Goal: Task Accomplishment & Management: Use online tool/utility

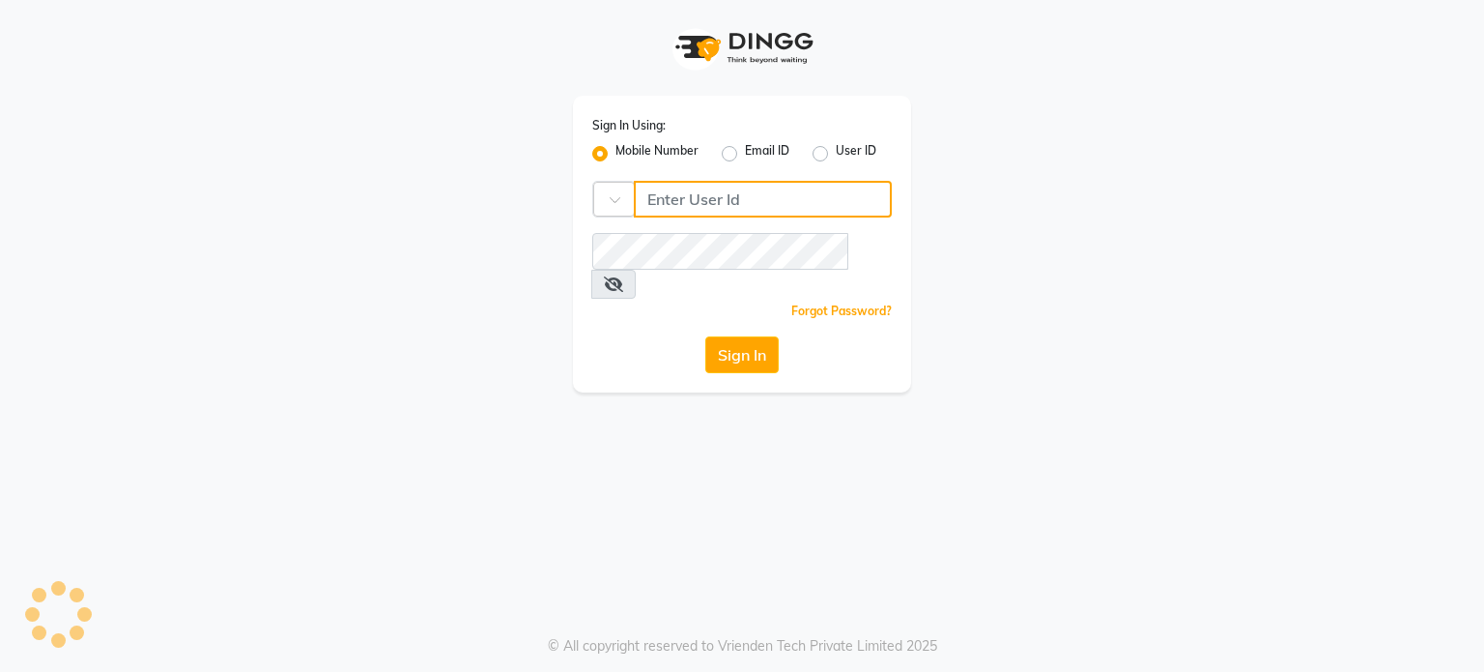
click at [754, 201] on input "Username" at bounding box center [763, 199] width 258 height 37
type input "9921430102"
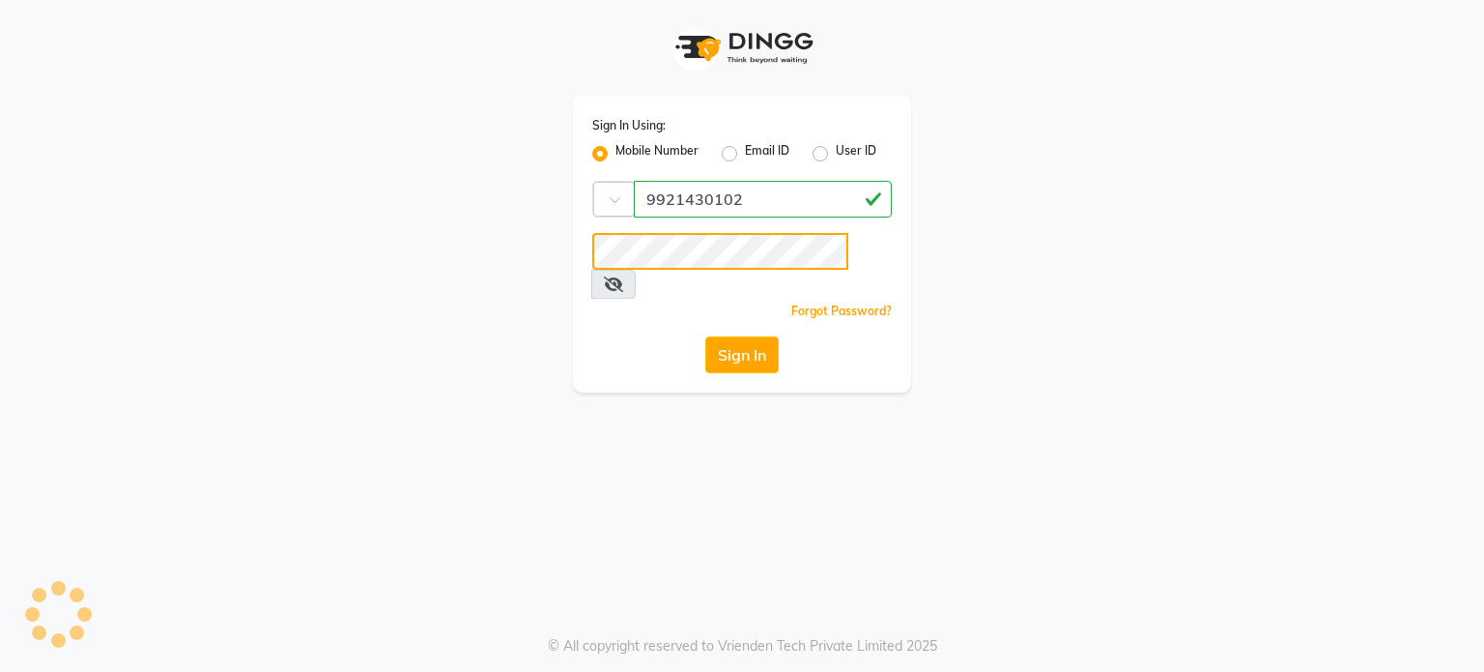
click at [705, 336] on button "Sign In" at bounding box center [741, 354] width 73 height 37
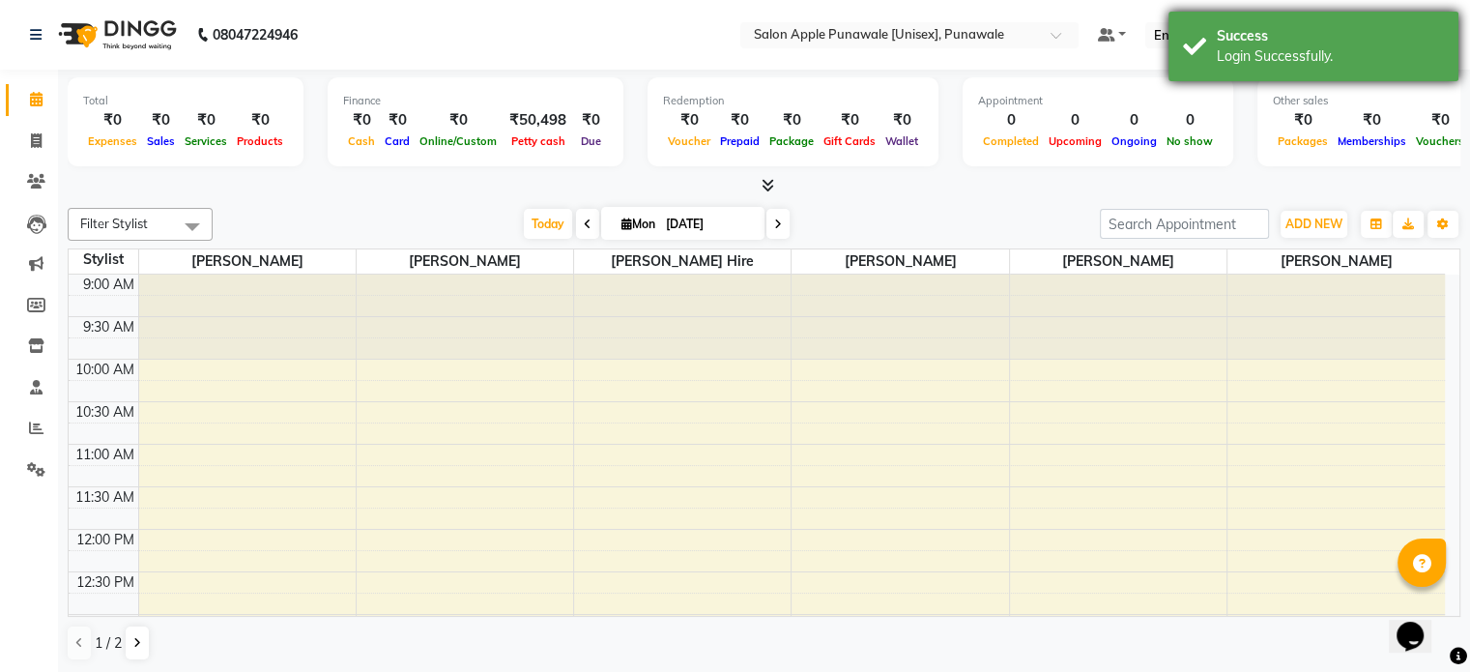
click at [1427, 33] on div "Success" at bounding box center [1329, 36] width 227 height 20
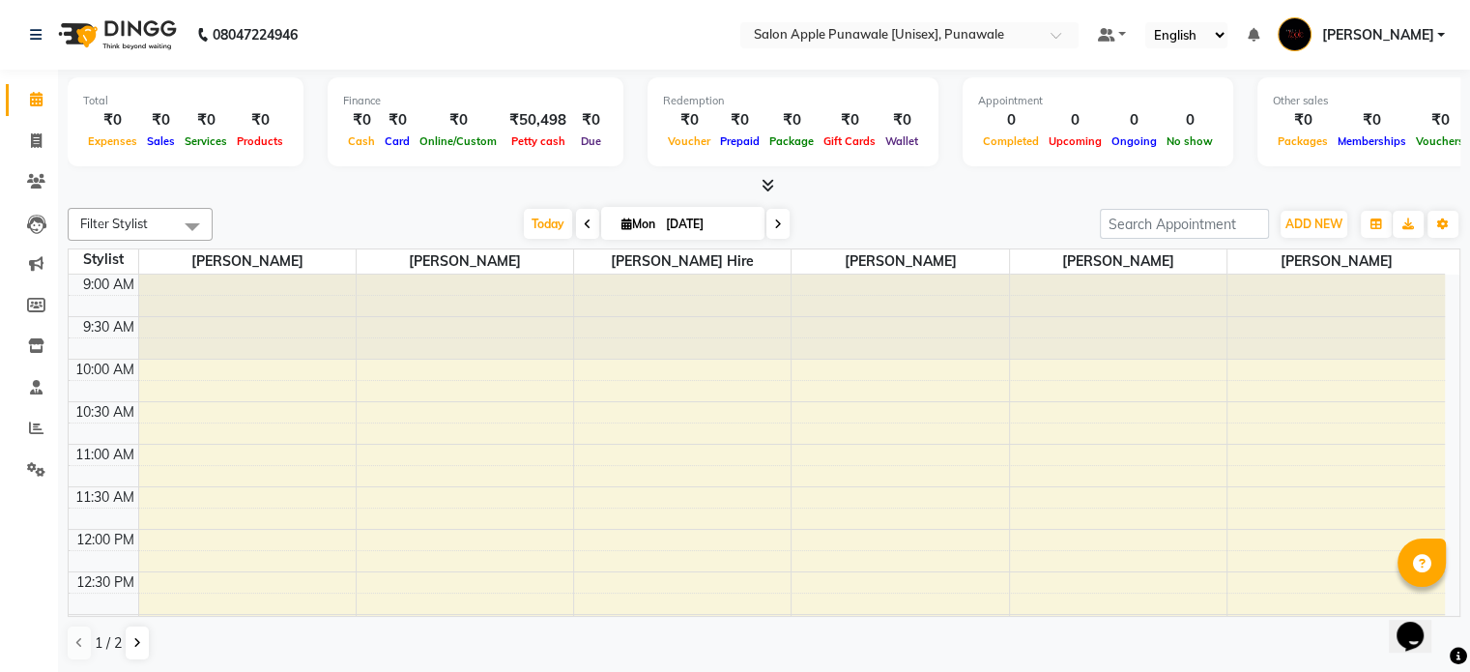
click at [766, 184] on icon at bounding box center [767, 185] width 13 height 14
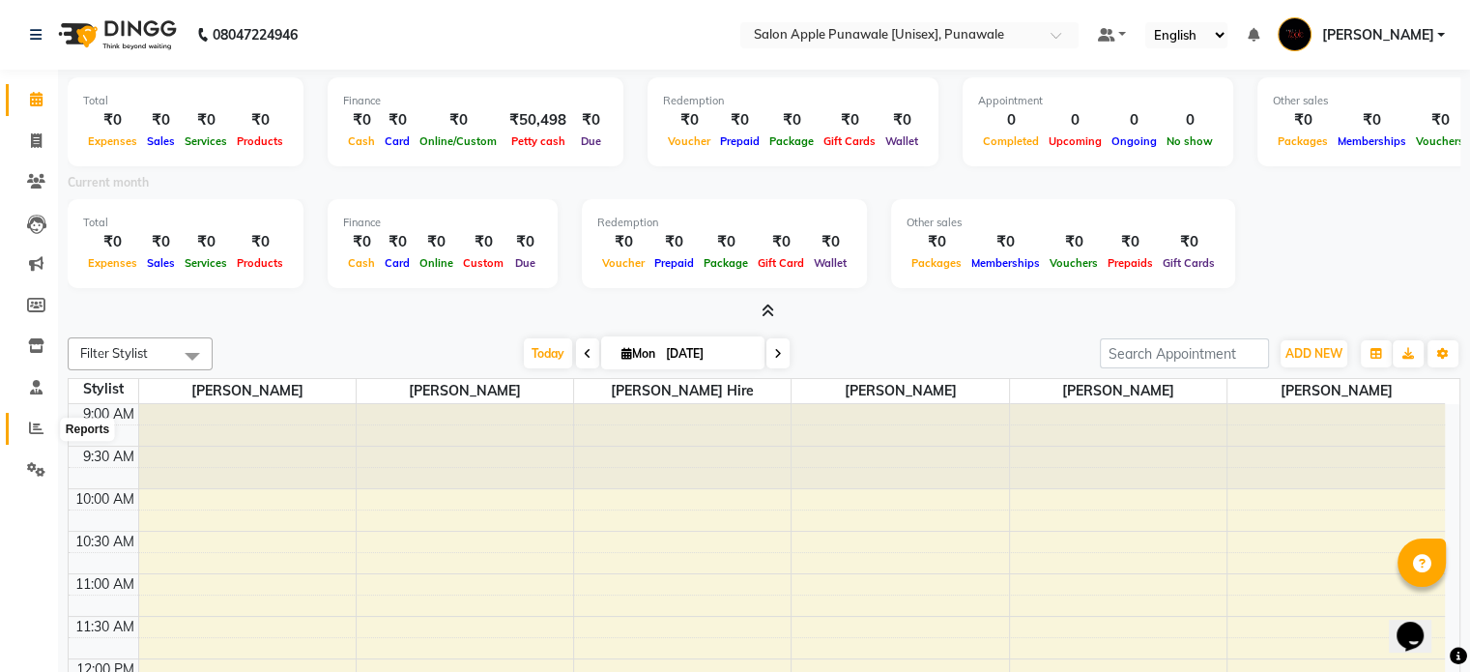
click at [22, 428] on span at bounding box center [36, 428] width 34 height 22
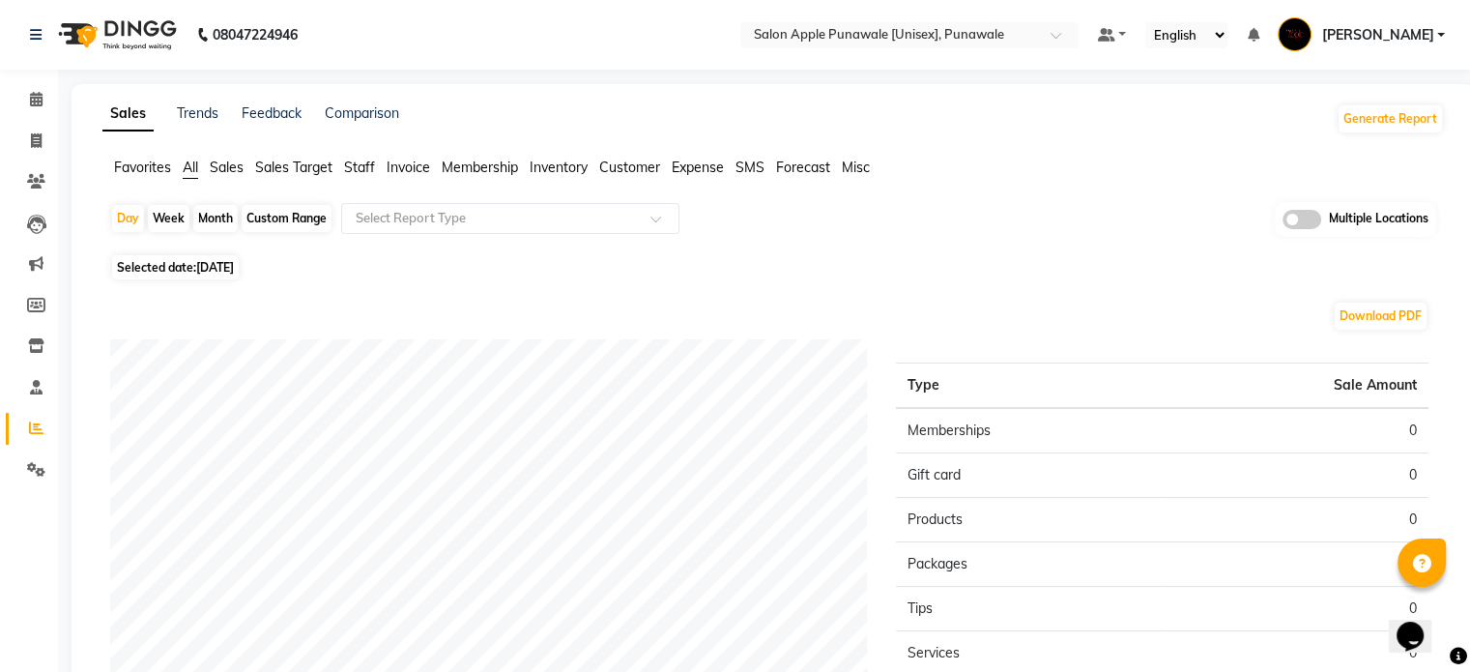
click at [220, 211] on div "Month" at bounding box center [215, 218] width 44 height 27
select select "9"
select select "2025"
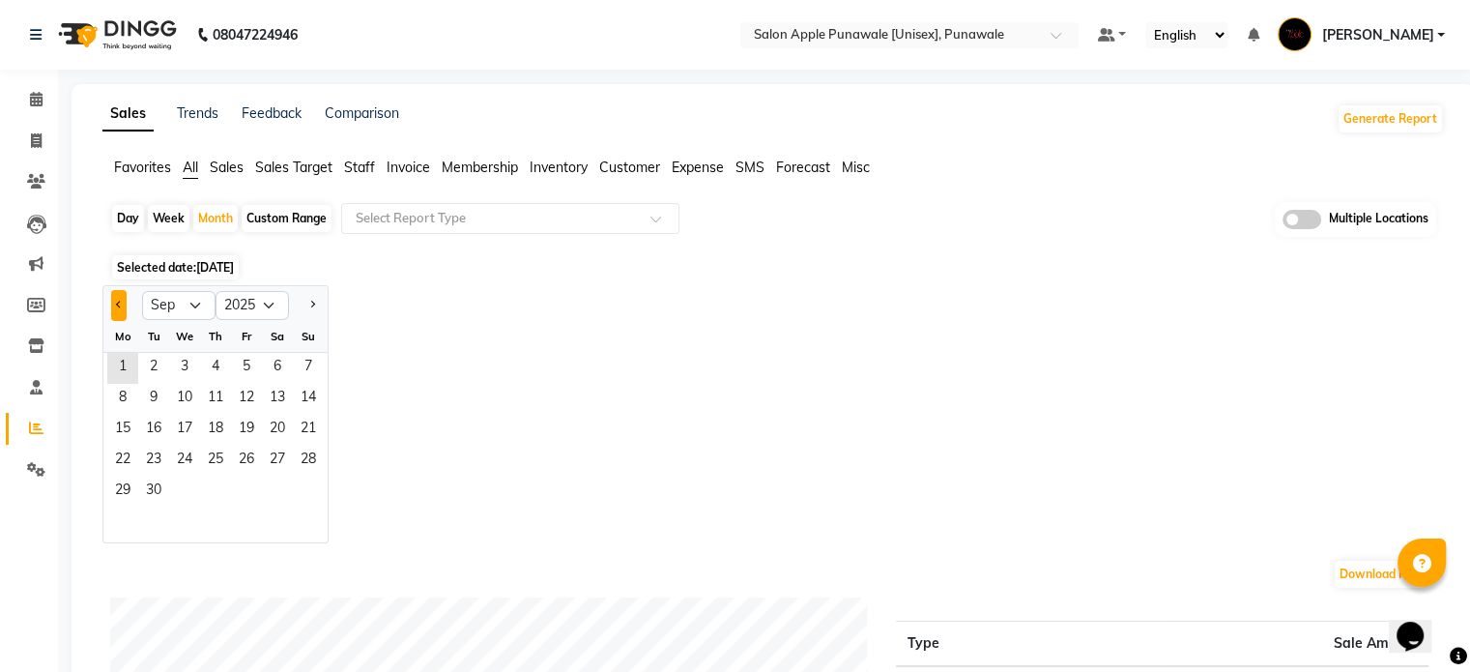
click at [116, 308] on button "Previous month" at bounding box center [118, 305] width 15 height 31
select select "8"
click at [253, 372] on span "1" at bounding box center [246, 368] width 31 height 31
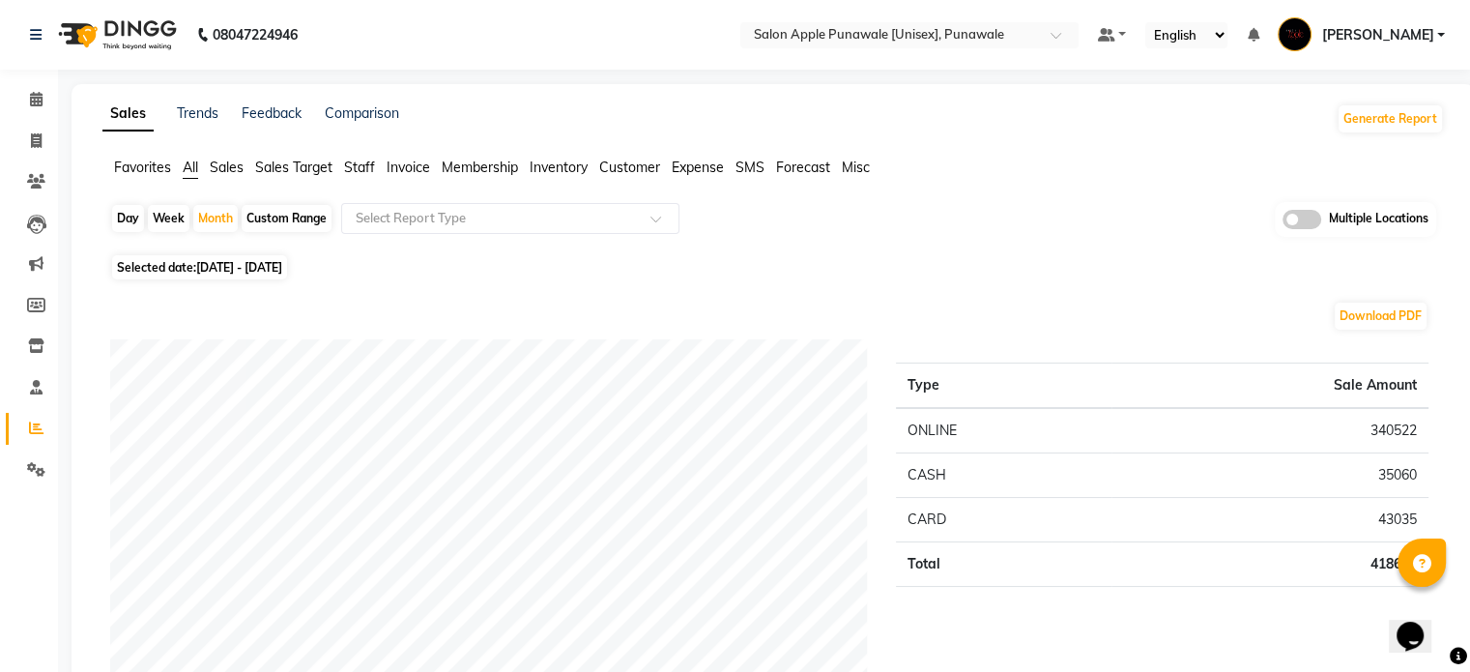
click at [552, 241] on div "Day Week Month Custom Range Select Report Type Multiple Locations" at bounding box center [773, 225] width 1326 height 47
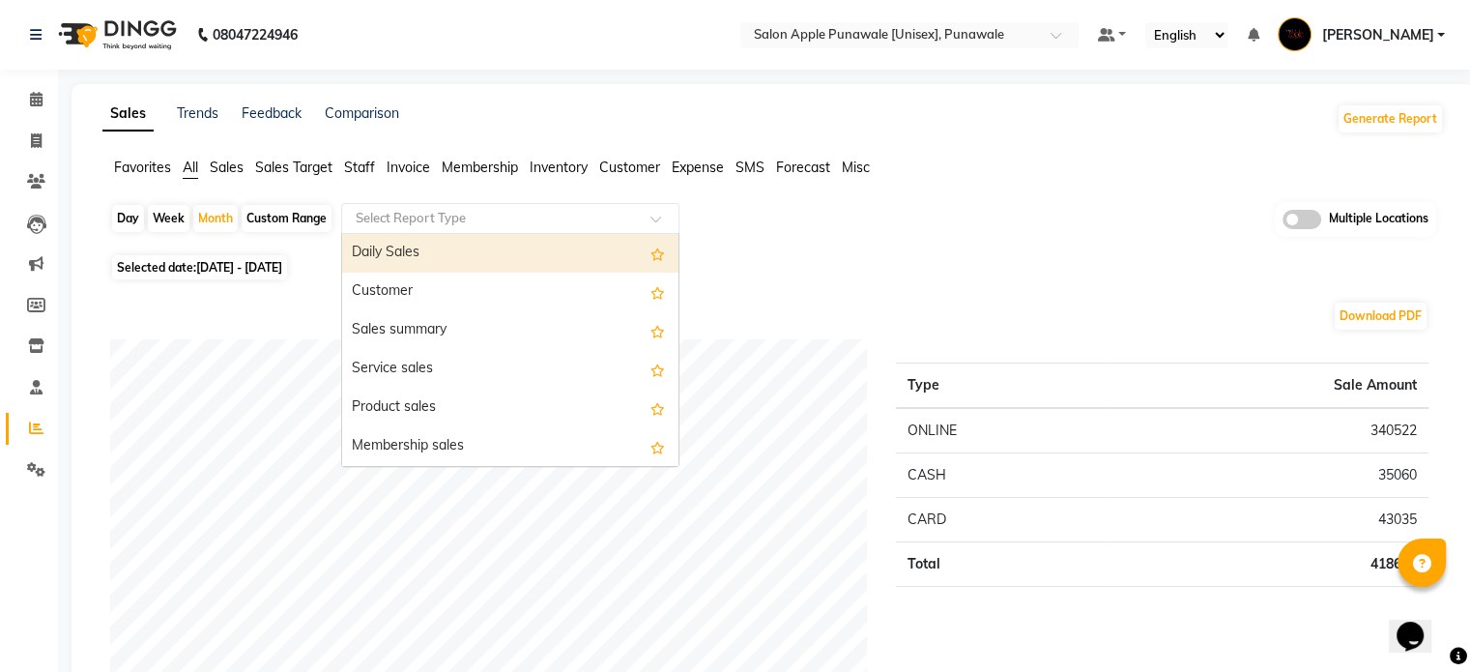
click at [611, 216] on input "text" at bounding box center [491, 218] width 278 height 19
click at [521, 235] on div "Daily Sales" at bounding box center [510, 253] width 336 height 39
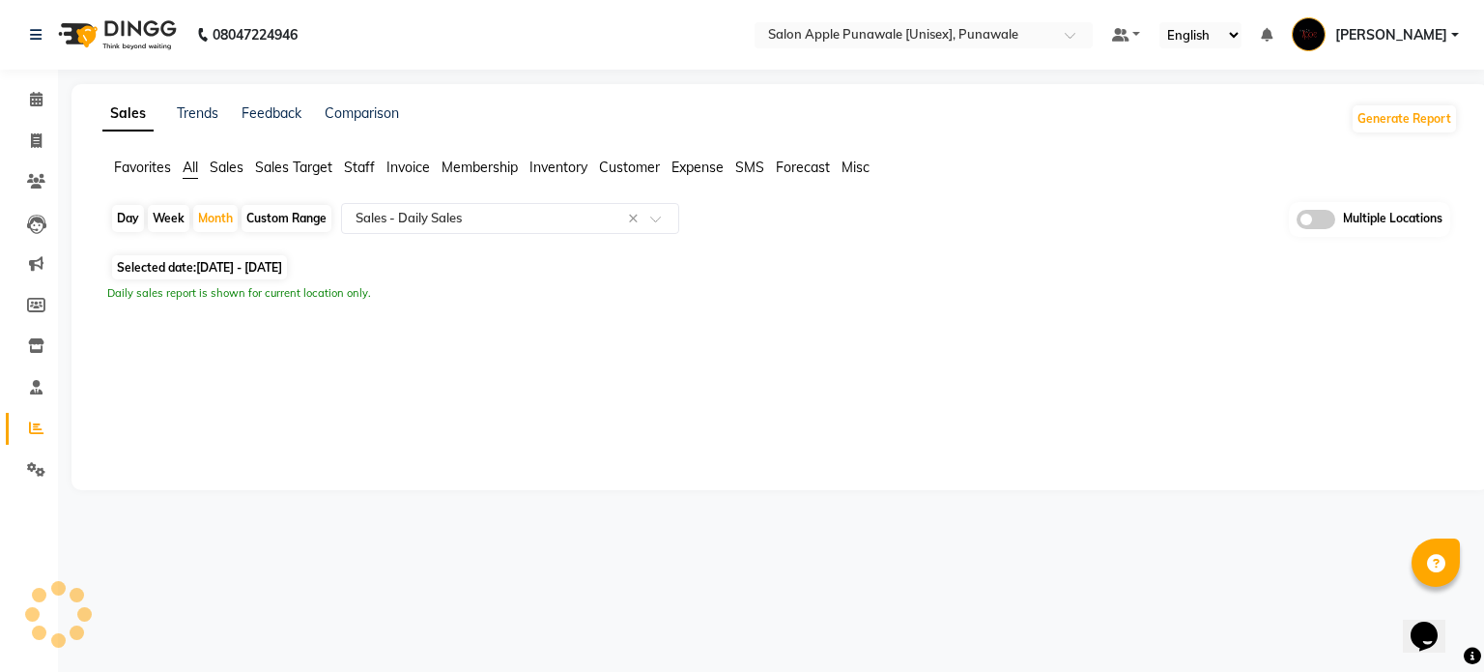
select select "full_report"
select select "csv"
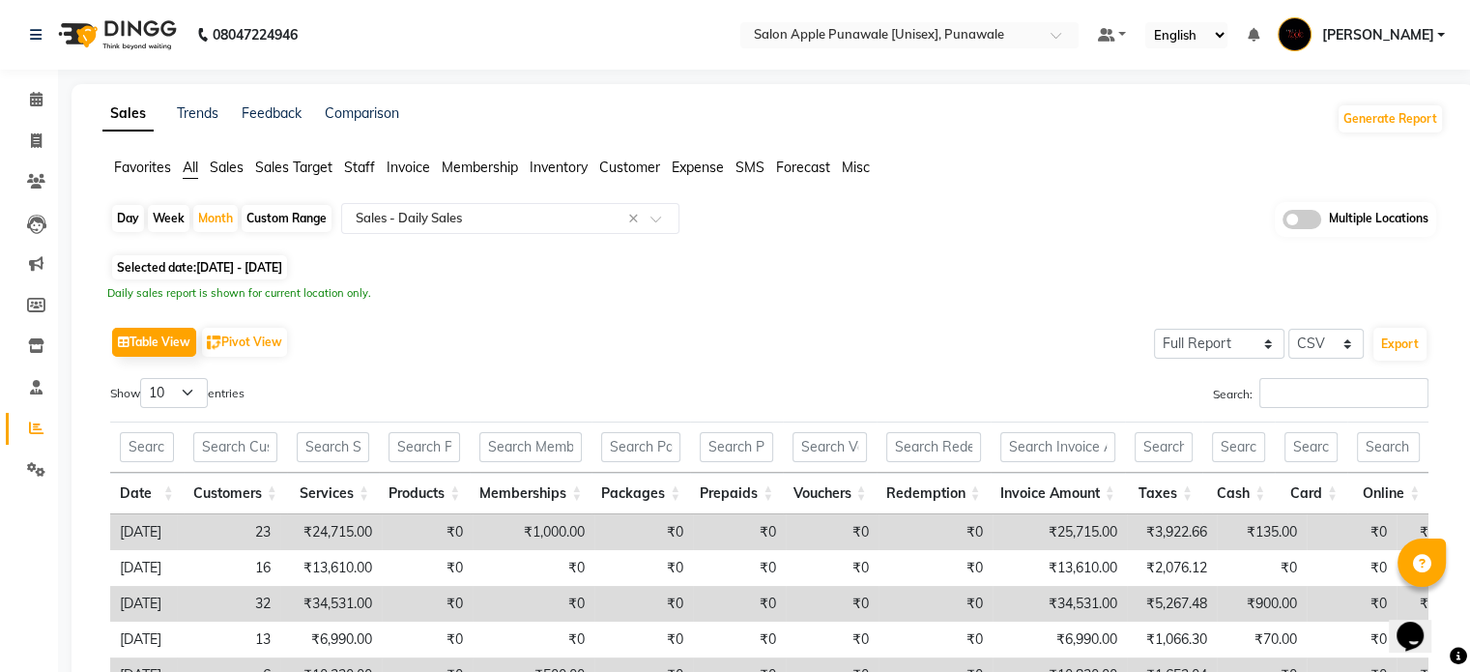
click at [122, 215] on div "Day" at bounding box center [128, 218] width 32 height 27
select select "8"
select select "2025"
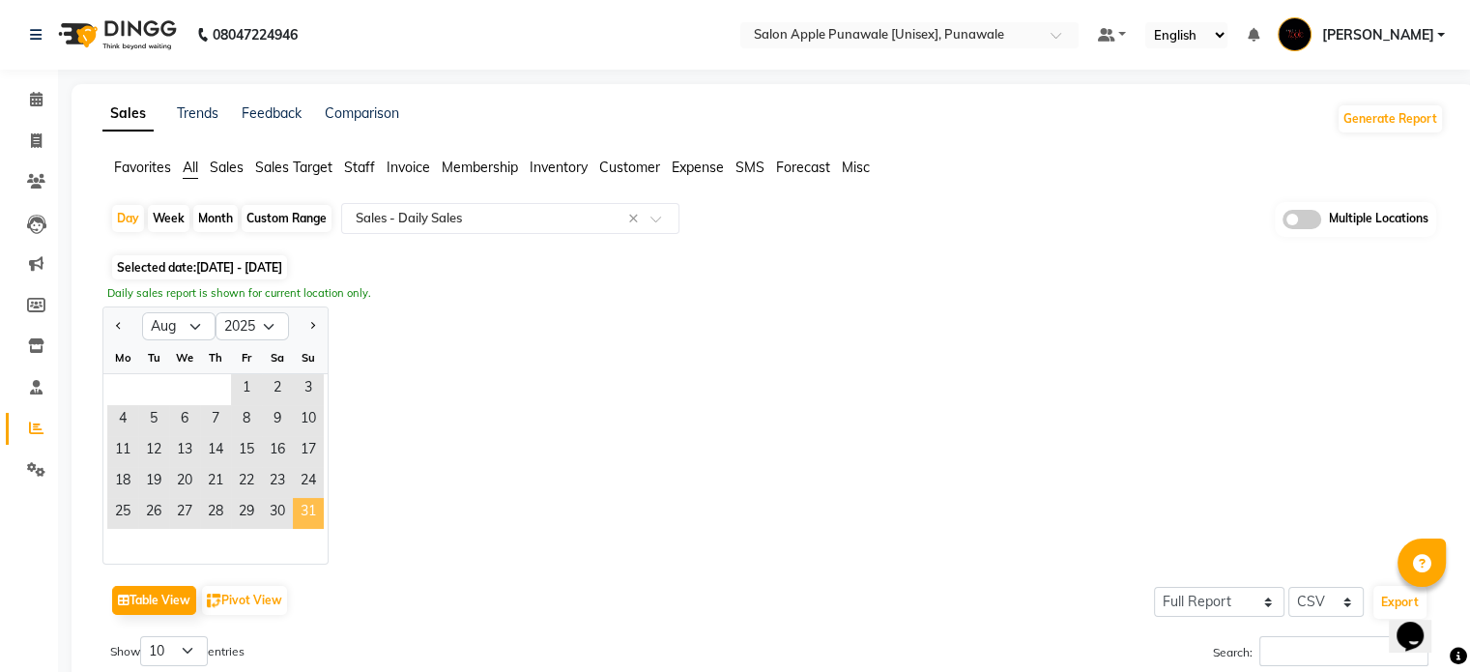
click at [301, 509] on span "31" at bounding box center [308, 513] width 31 height 31
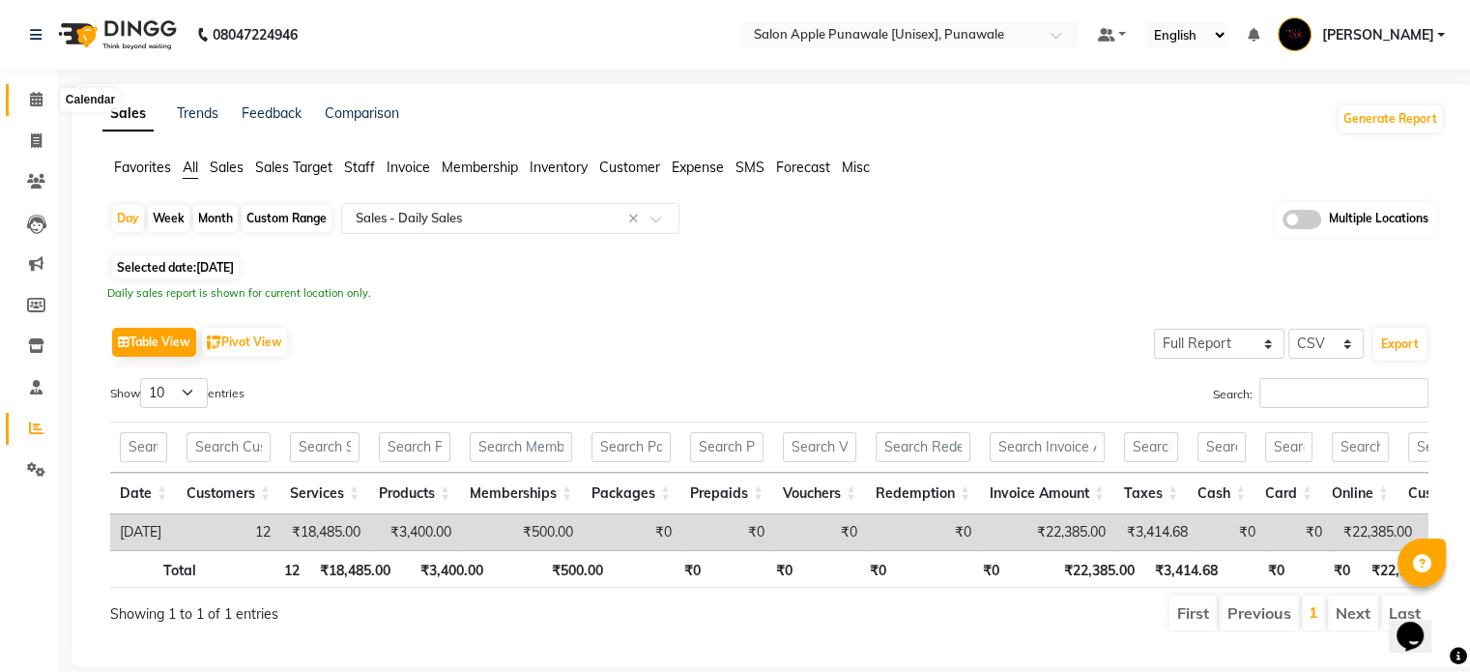
click at [37, 109] on span at bounding box center [36, 100] width 34 height 22
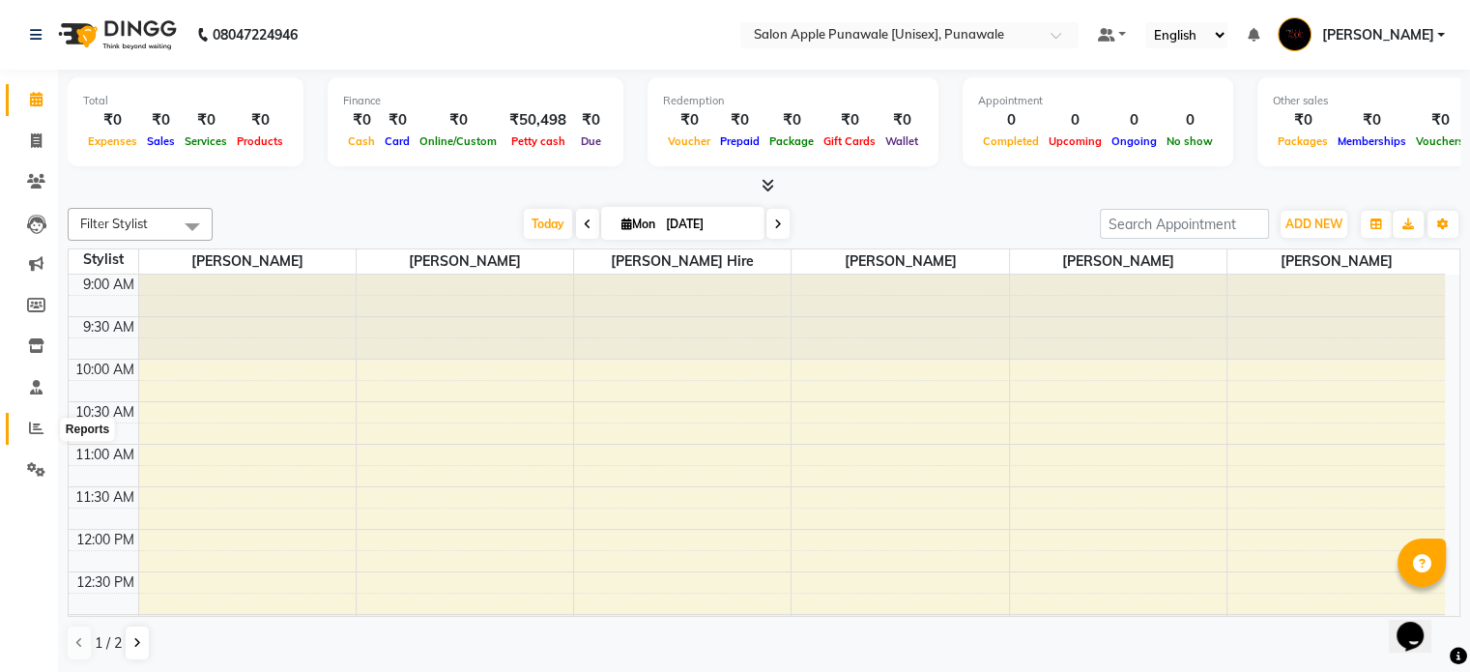
click at [24, 425] on span at bounding box center [36, 428] width 34 height 22
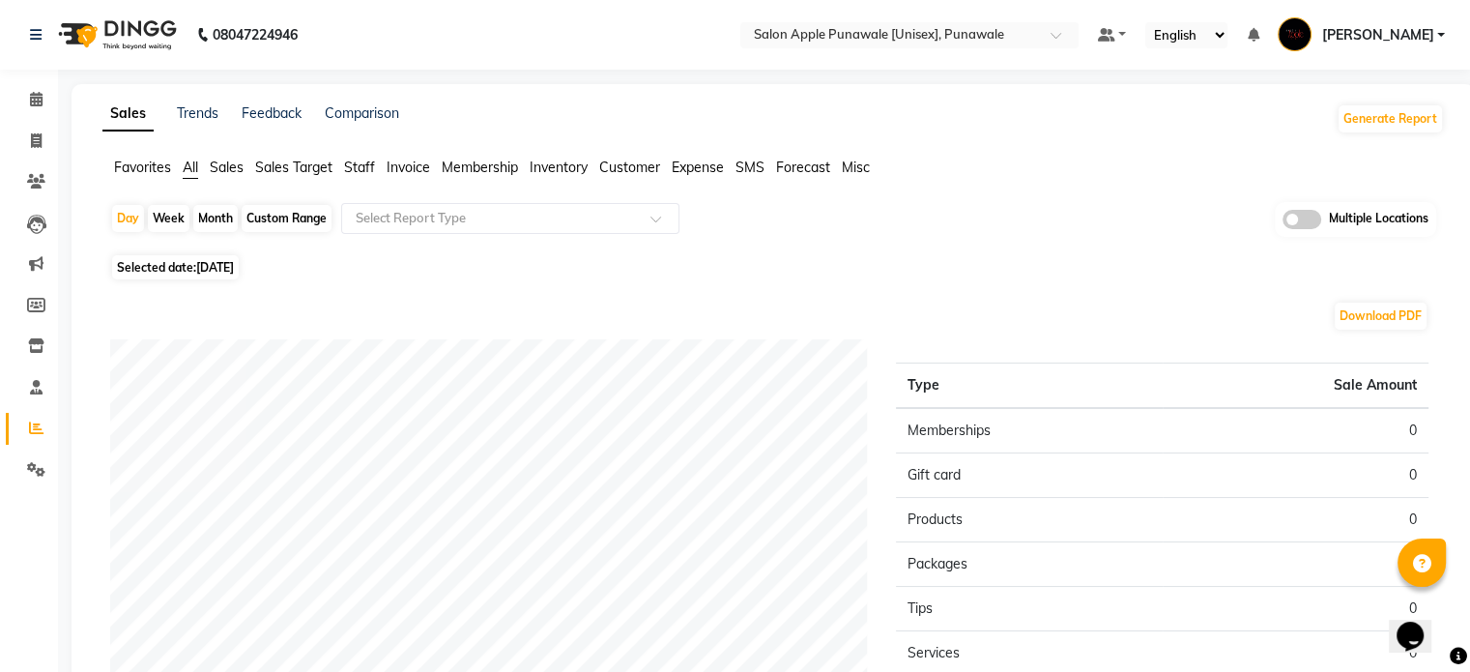
click at [188, 272] on span "Selected date: 01-09-2025" at bounding box center [175, 267] width 127 height 24
select select "9"
select select "2025"
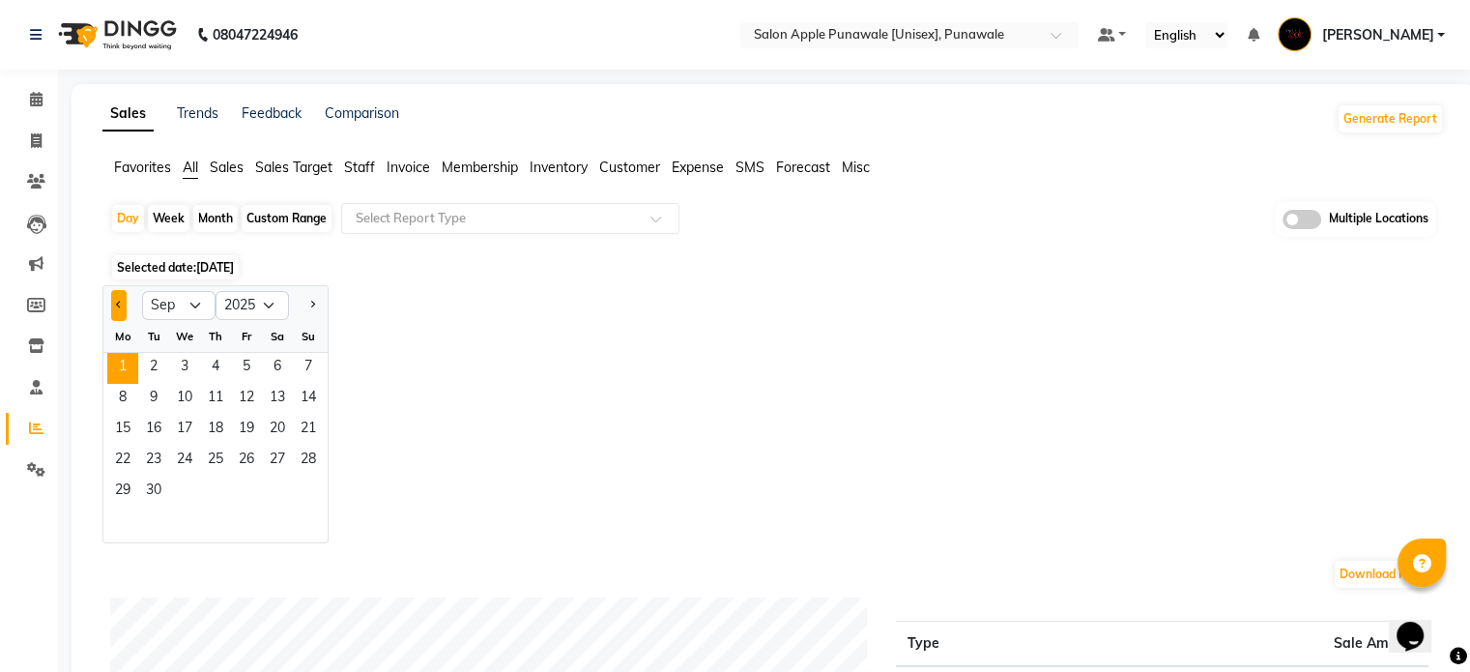
click at [119, 304] on span "Previous month" at bounding box center [119, 303] width 7 height 7
select select "8"
click at [310, 493] on span "31" at bounding box center [308, 491] width 31 height 31
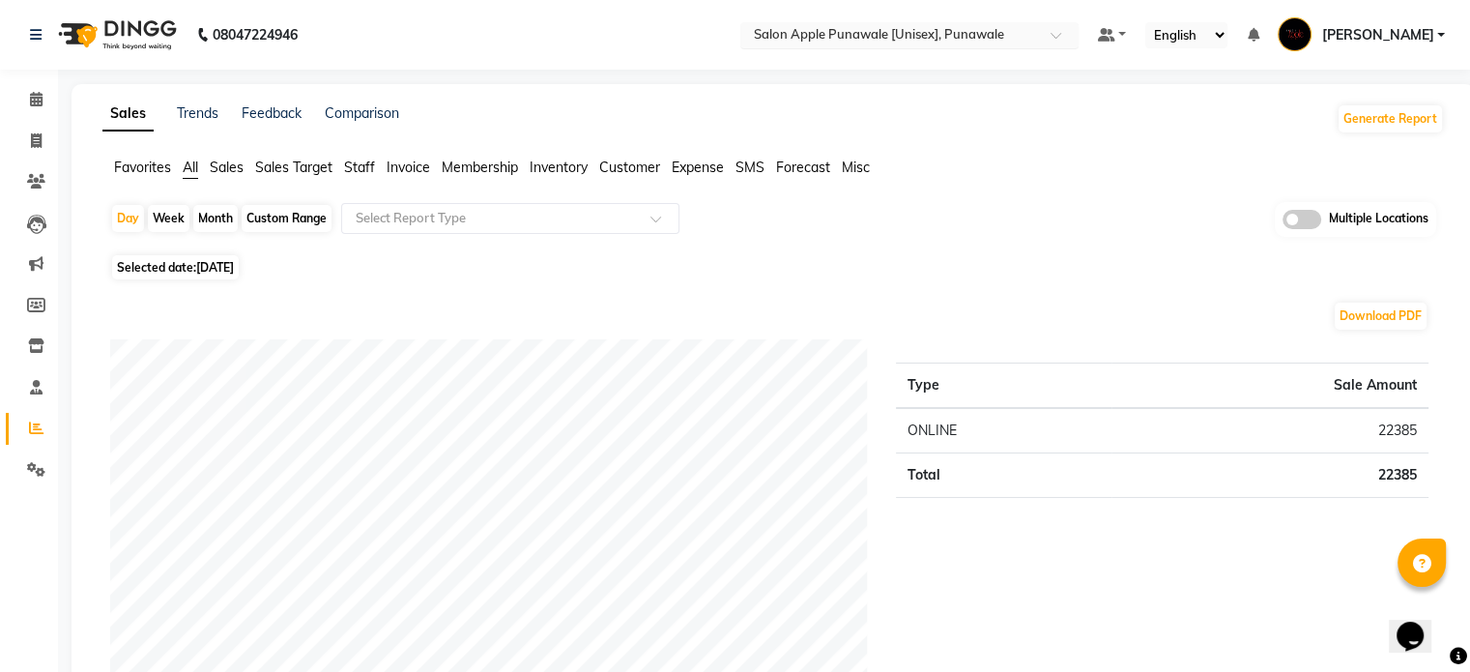
click at [995, 32] on input "text" at bounding box center [890, 36] width 280 height 19
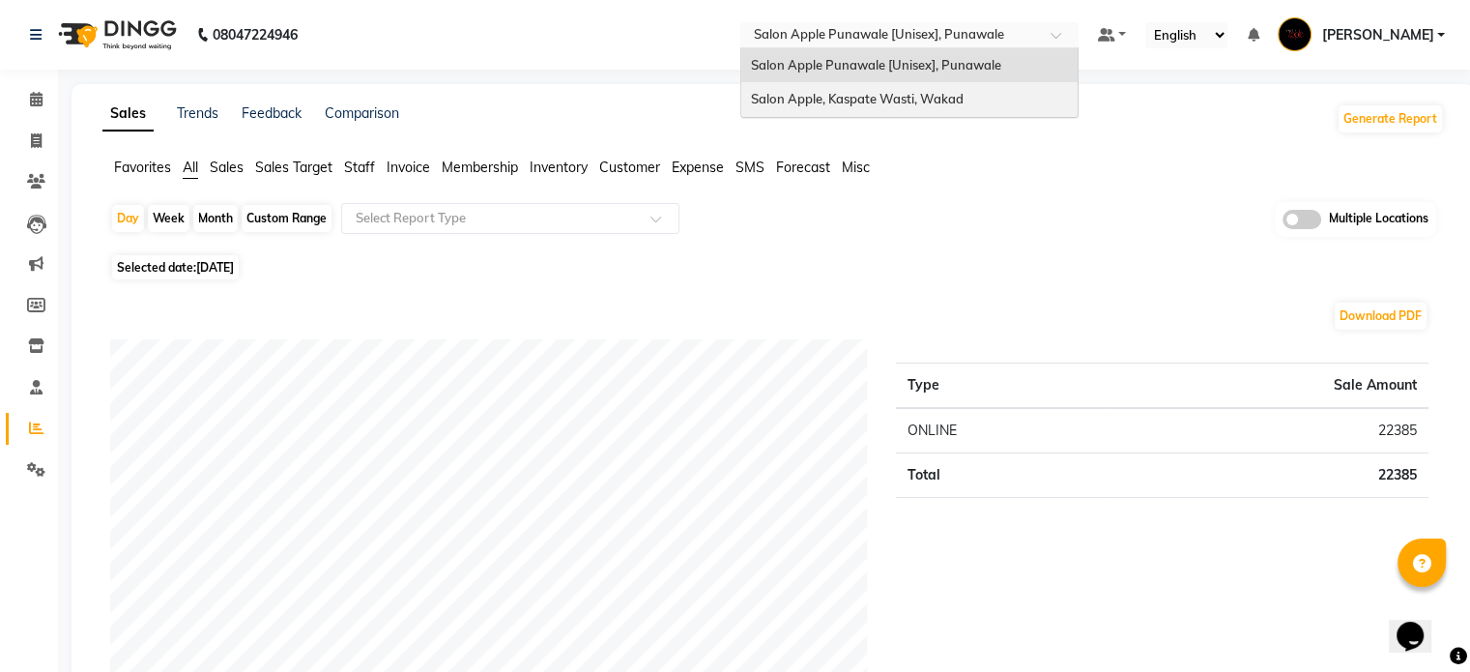
click at [909, 93] on span "Salon Apple, Kaspate Wasti, Wakad" at bounding box center [857, 98] width 213 height 15
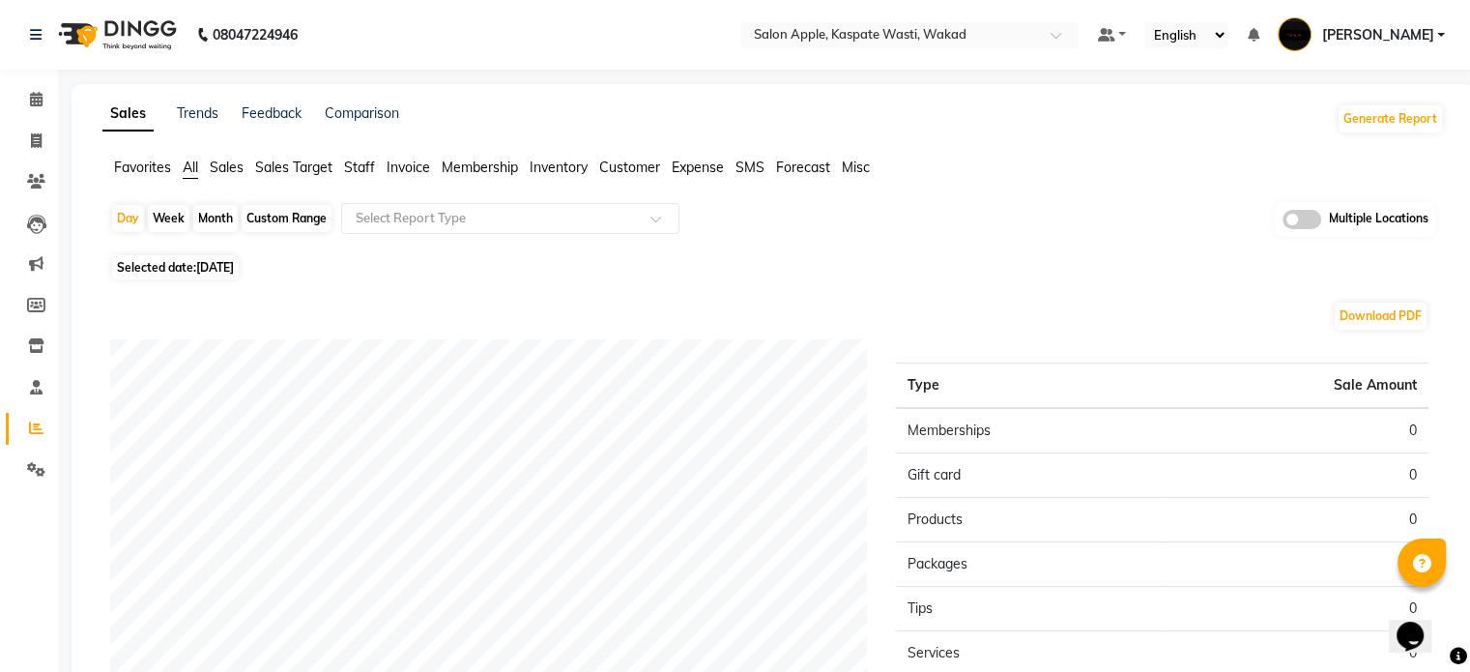
click at [201, 260] on span "[DATE]" at bounding box center [215, 267] width 38 height 14
select select "9"
select select "2025"
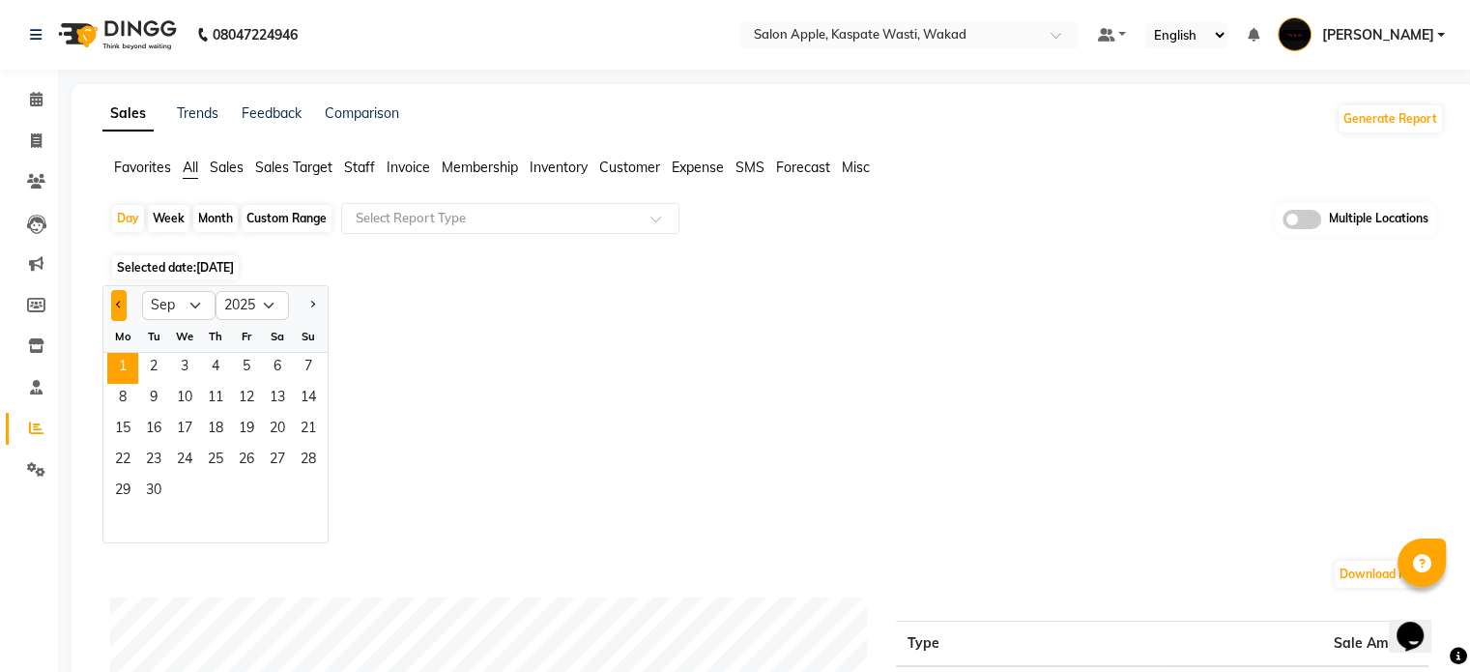
click at [115, 309] on button "Previous month" at bounding box center [118, 305] width 15 height 31
select select "8"
click at [243, 482] on span "29" at bounding box center [246, 491] width 31 height 31
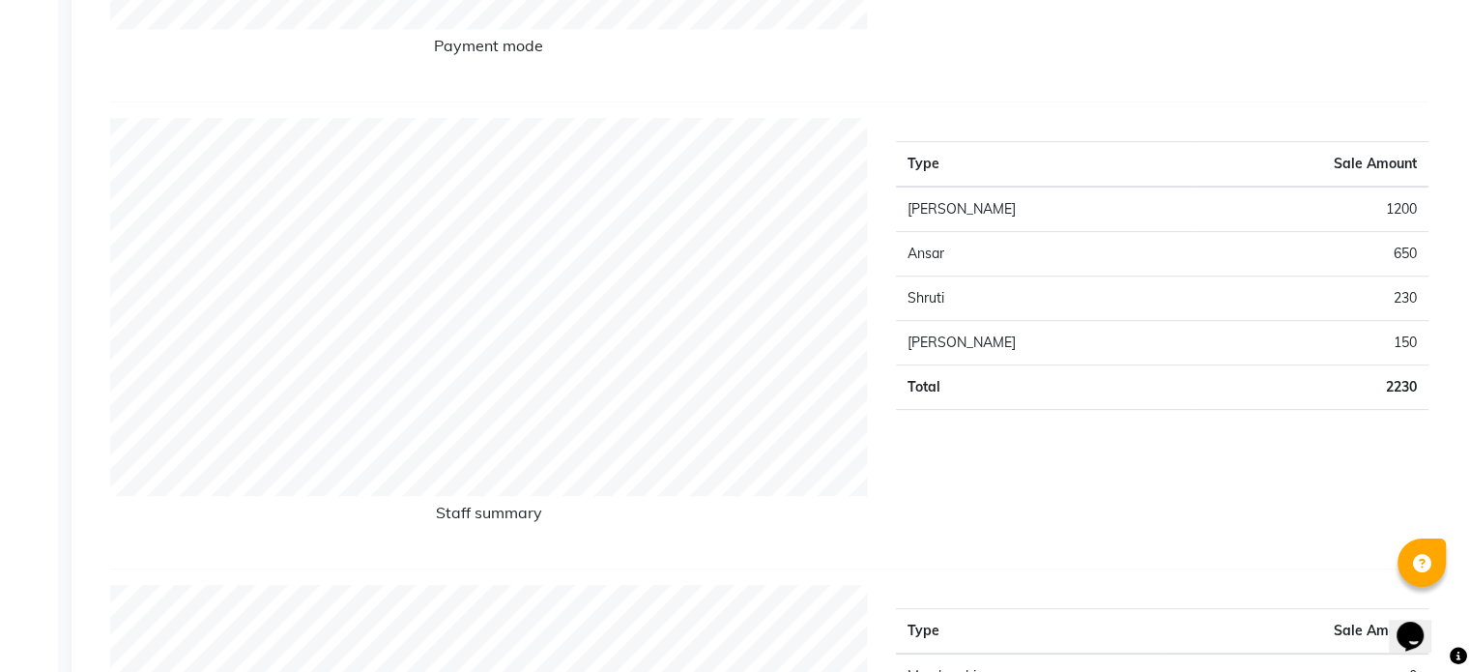
scroll to position [100, 0]
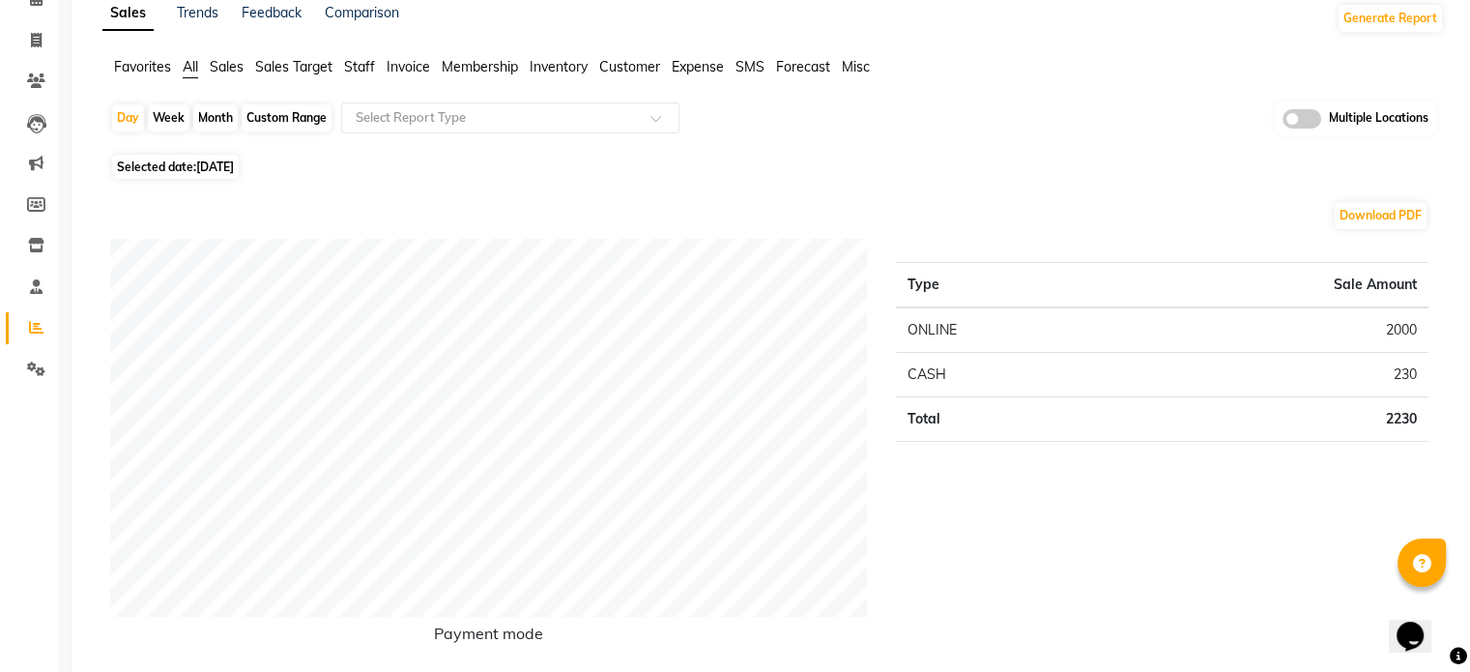
click at [183, 156] on span "Selected date: 29-08-2025" at bounding box center [175, 167] width 127 height 24
select select "8"
select select "2025"
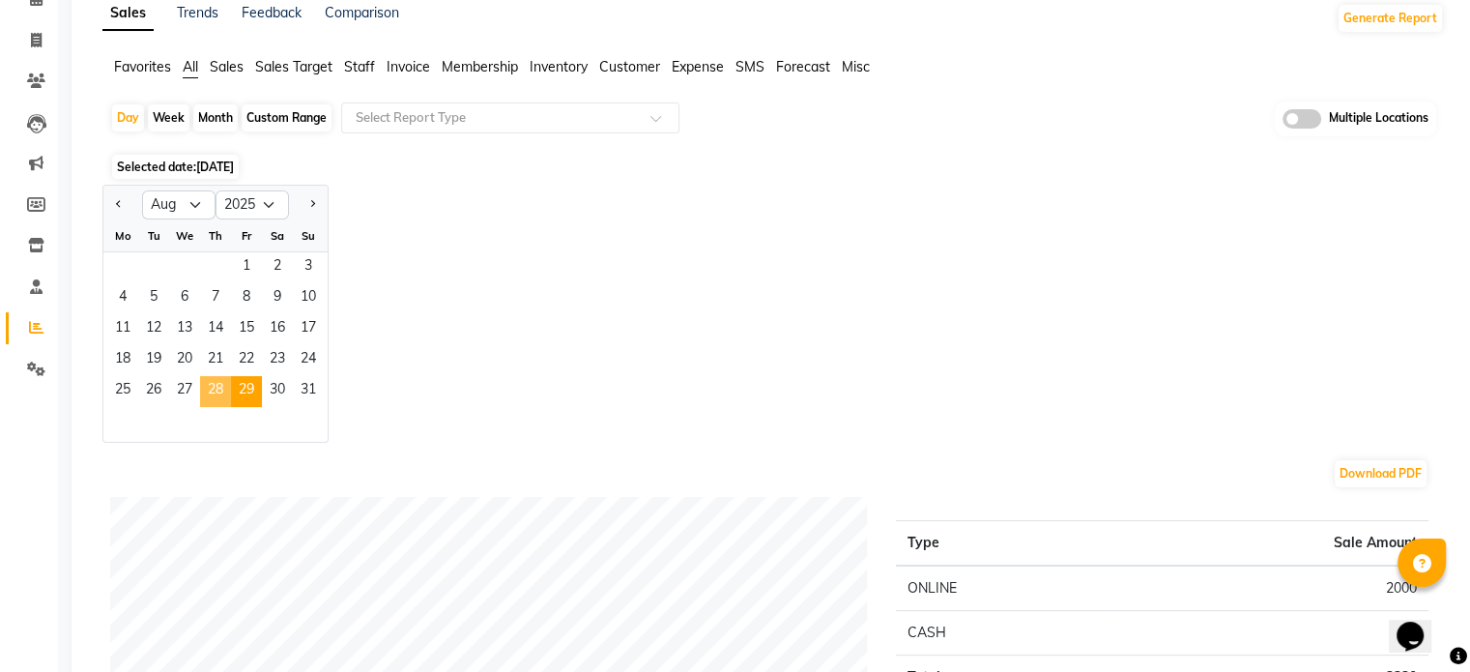
click at [213, 384] on span "28" at bounding box center [215, 391] width 31 height 31
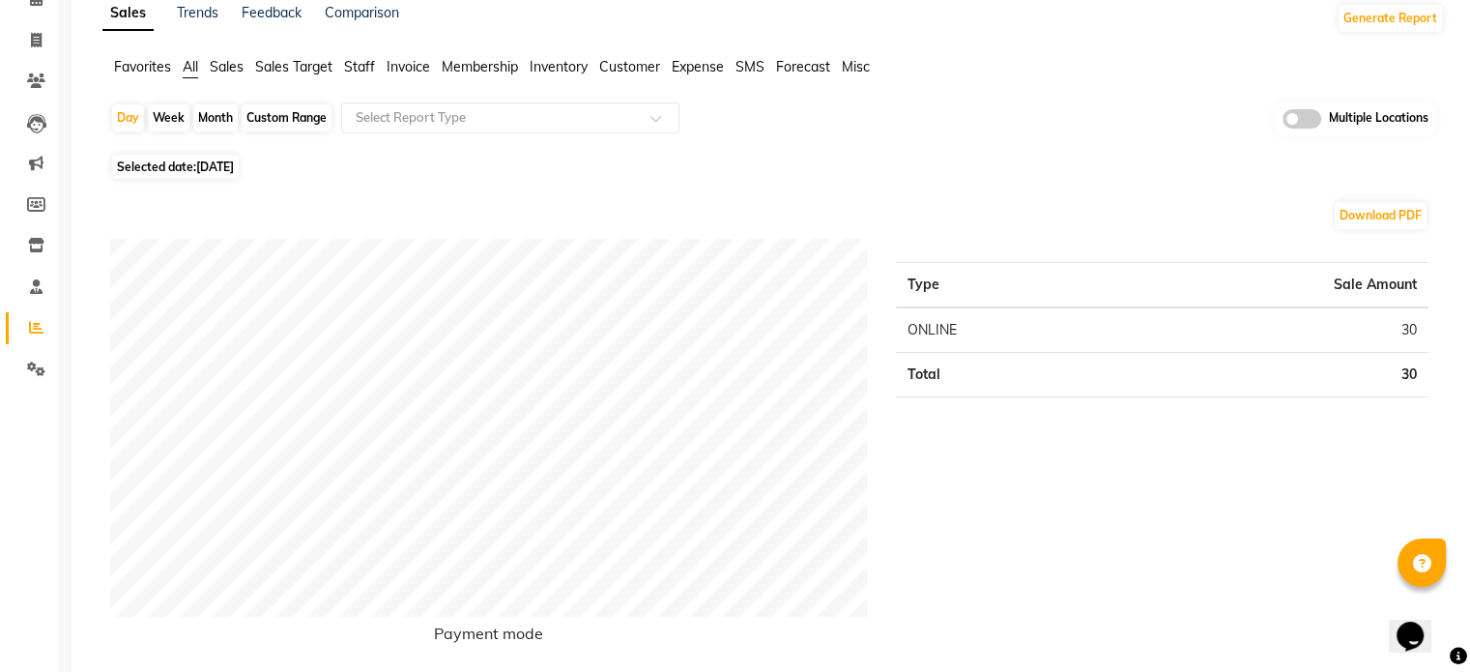
click at [189, 166] on span "Selected date: 28-08-2025" at bounding box center [175, 167] width 127 height 24
select select "8"
select select "2025"
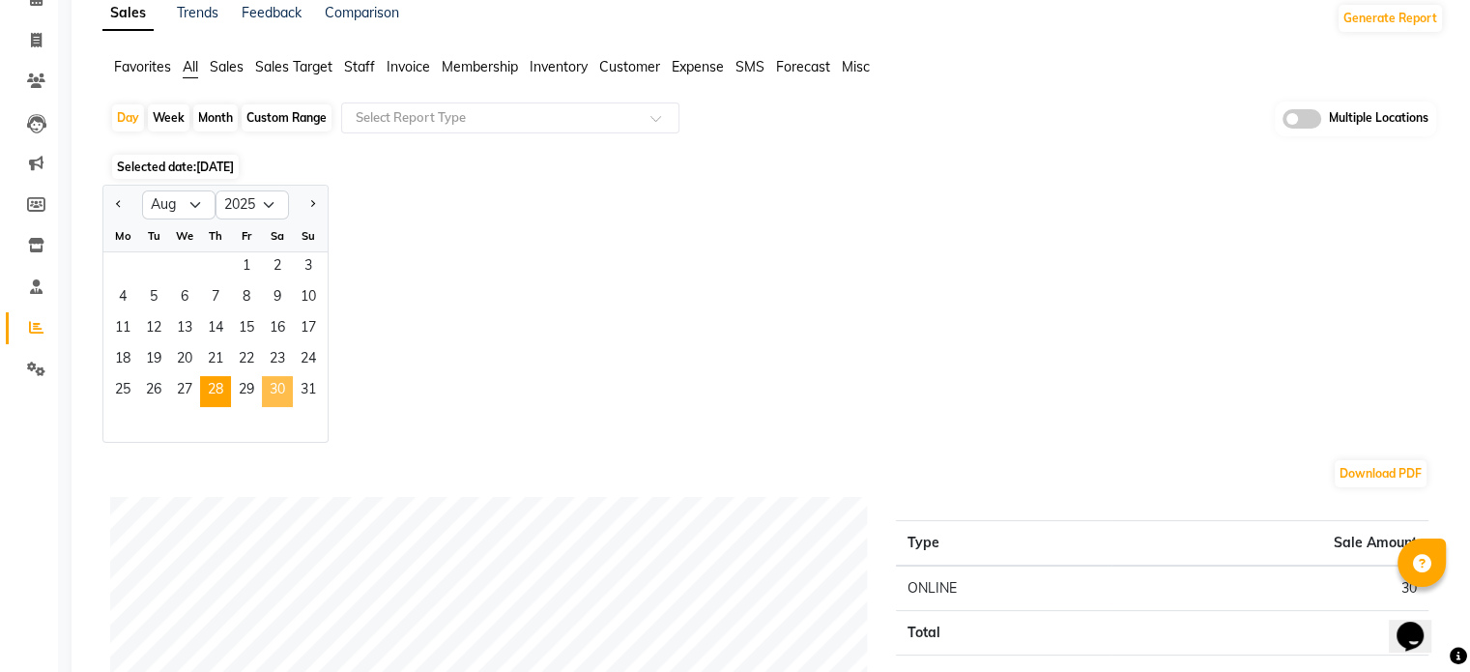
click at [282, 382] on span "30" at bounding box center [277, 391] width 31 height 31
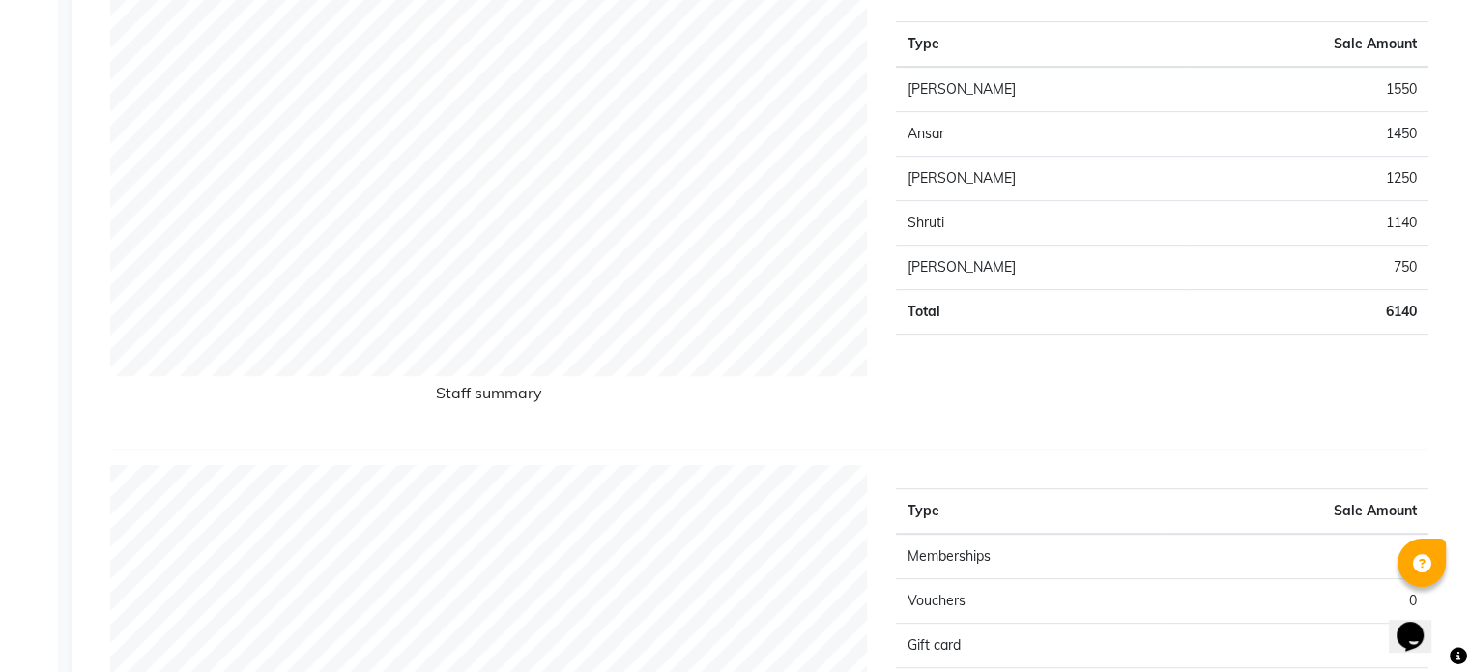
scroll to position [220, 0]
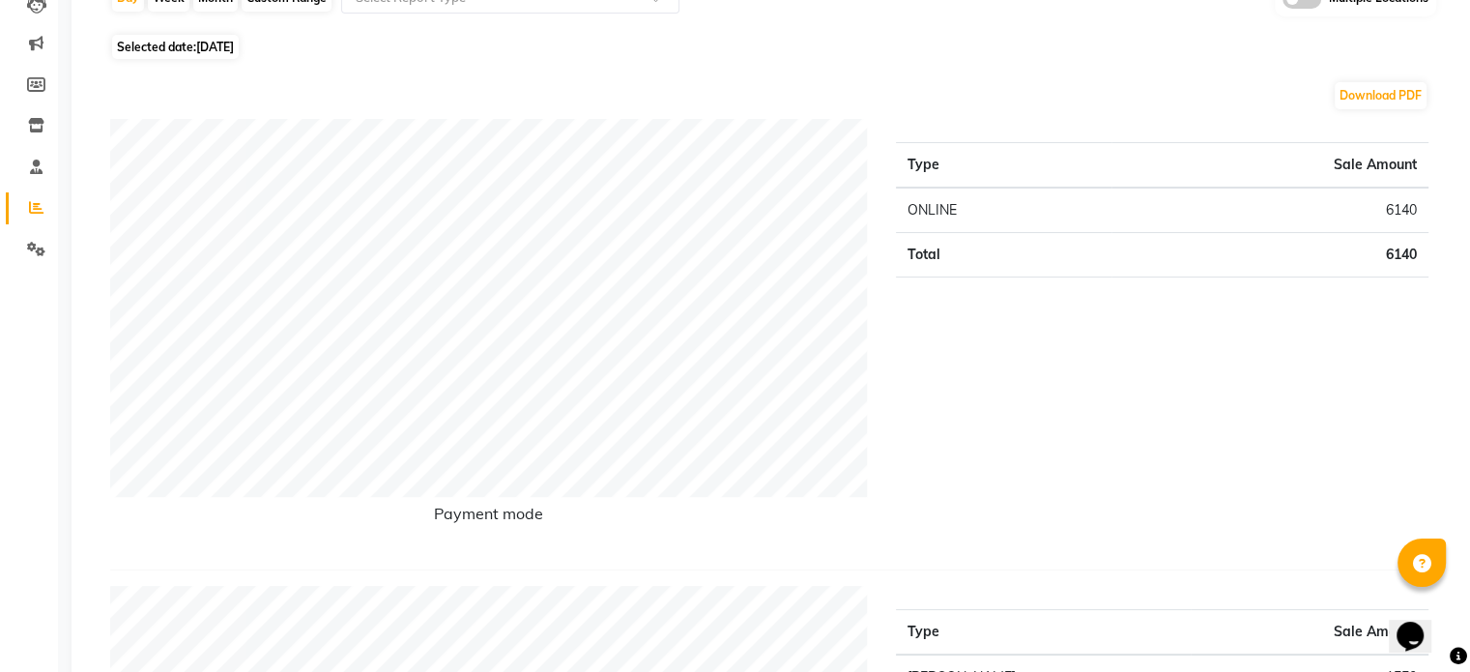
click at [218, 45] on span "30-08-2025" at bounding box center [215, 47] width 38 height 14
select select "8"
select select "2025"
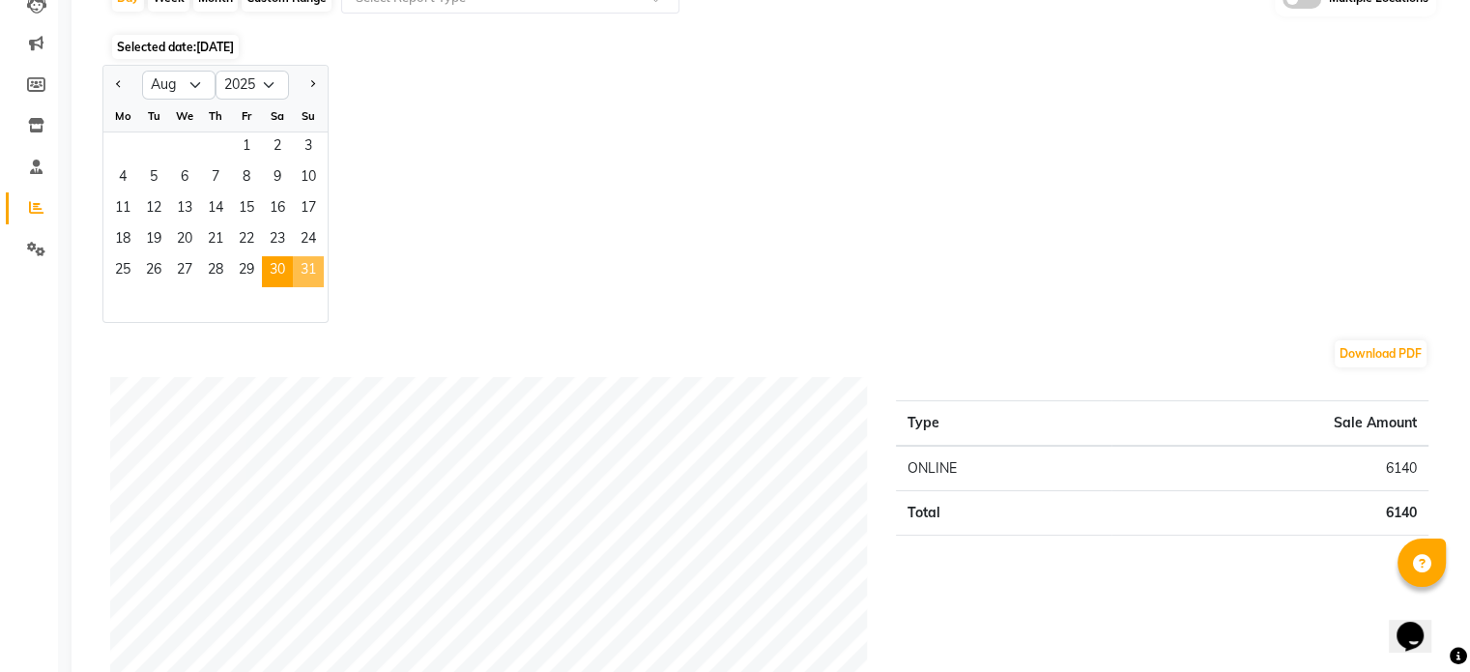
click at [314, 267] on span "31" at bounding box center [308, 271] width 31 height 31
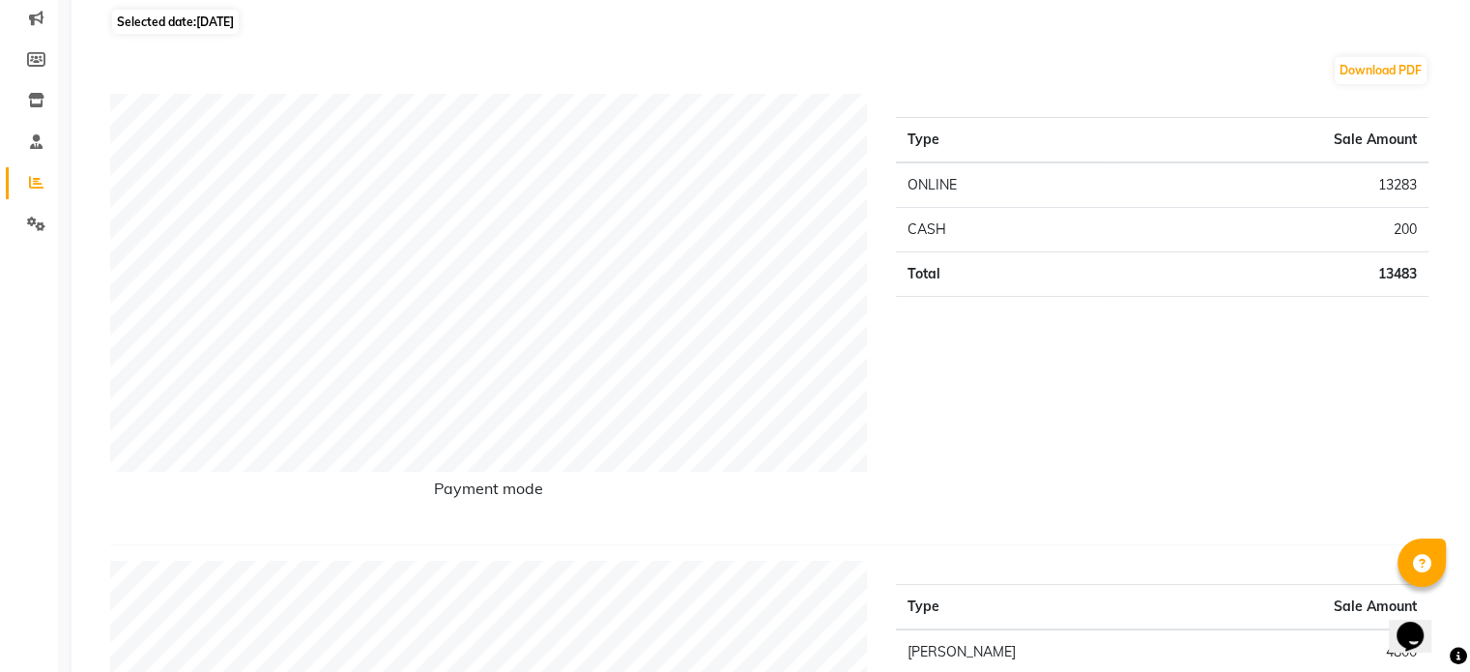
scroll to position [0, 0]
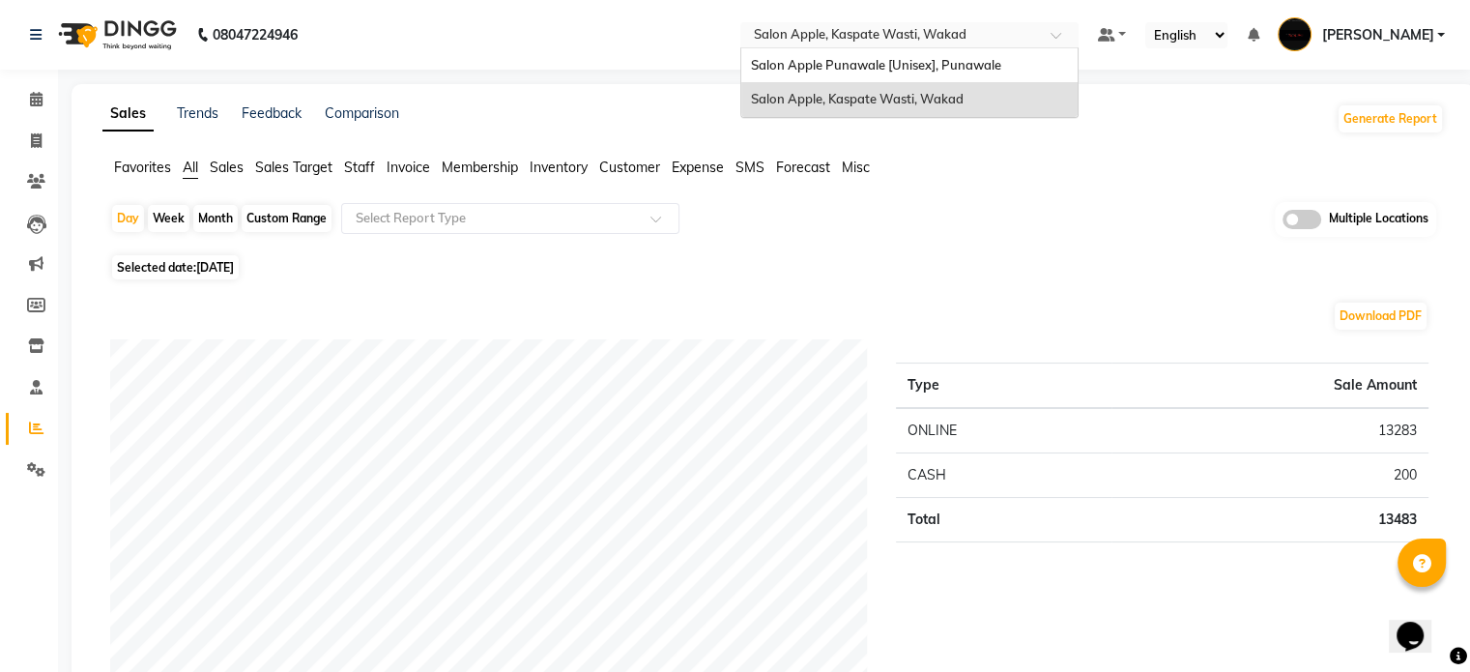
click at [914, 29] on input "text" at bounding box center [890, 36] width 280 height 19
click at [905, 48] on div "Salon Apple Punawale [Unisex], Punawale" at bounding box center [909, 65] width 336 height 35
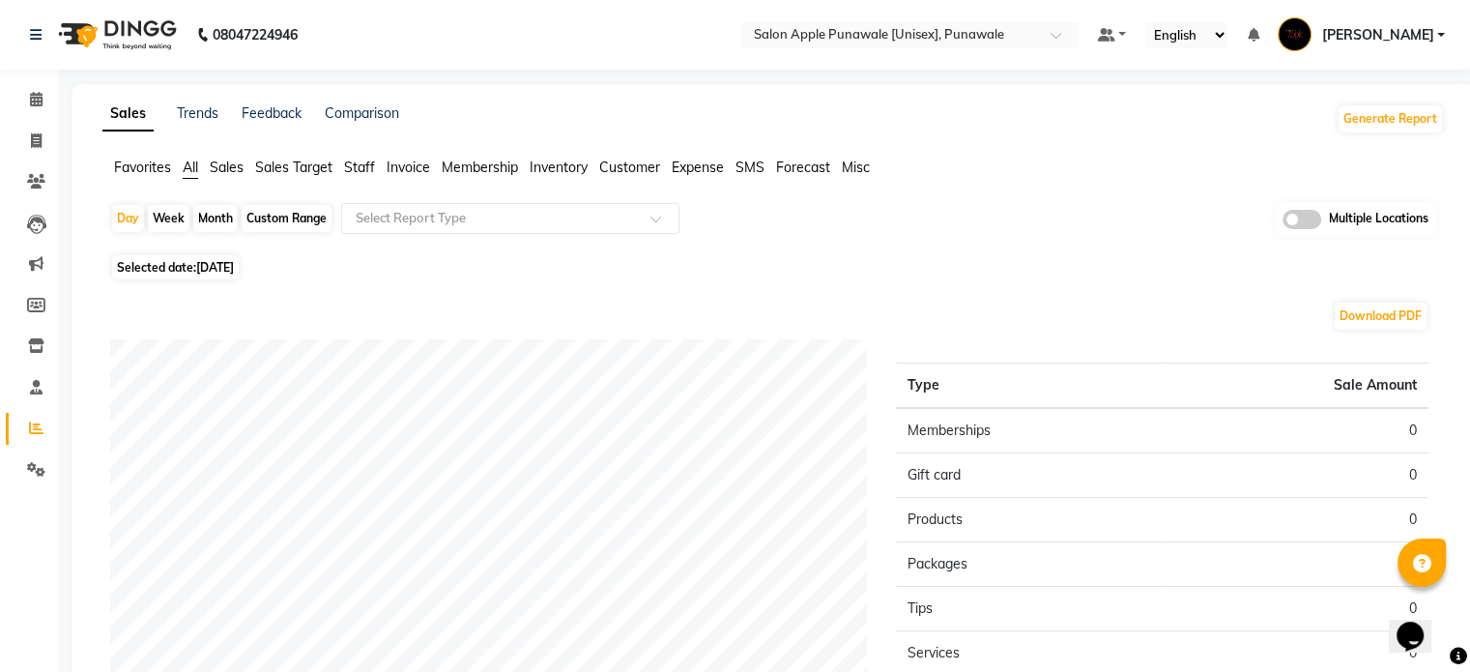
click at [213, 220] on div "Month" at bounding box center [215, 218] width 44 height 27
select select "9"
select select "2025"
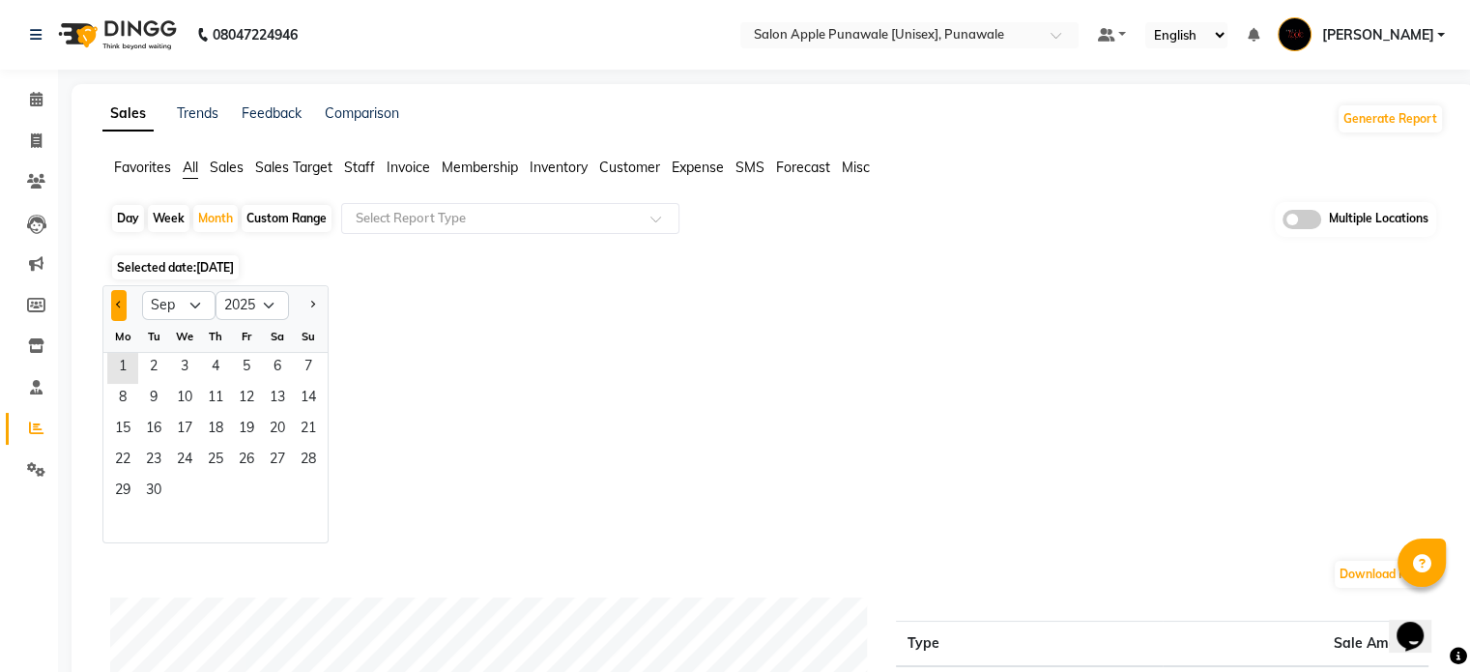
click at [117, 300] on button "Previous month" at bounding box center [118, 305] width 15 height 31
select select "8"
click at [245, 362] on span "1" at bounding box center [246, 368] width 31 height 31
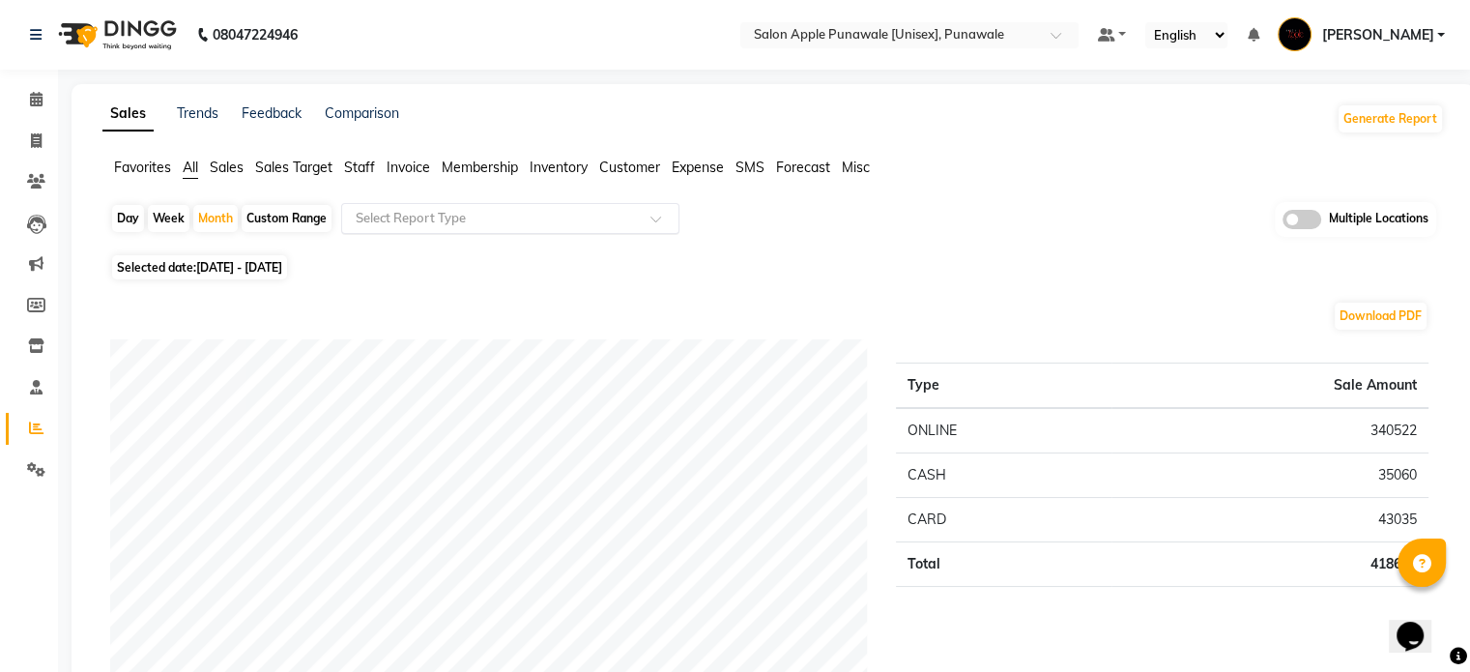
click at [560, 215] on input "text" at bounding box center [491, 218] width 278 height 19
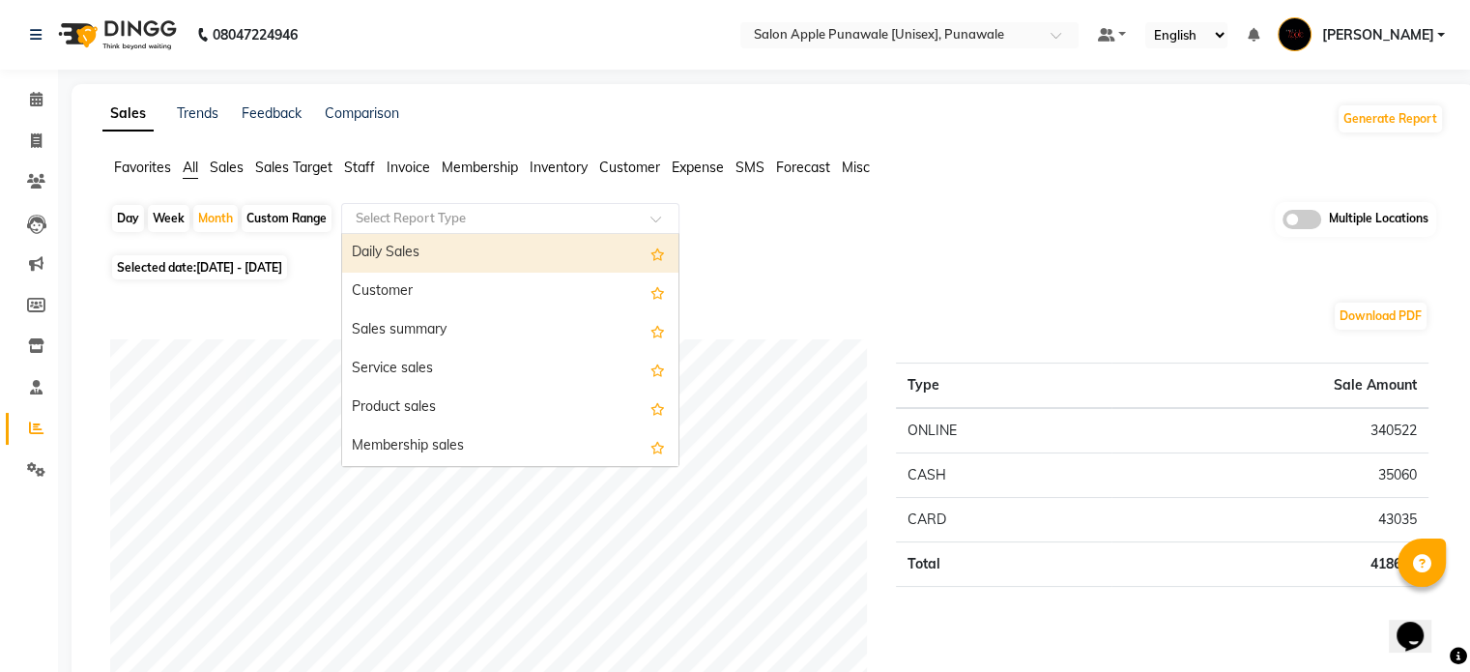
click at [478, 246] on div "Daily Sales" at bounding box center [510, 253] width 336 height 39
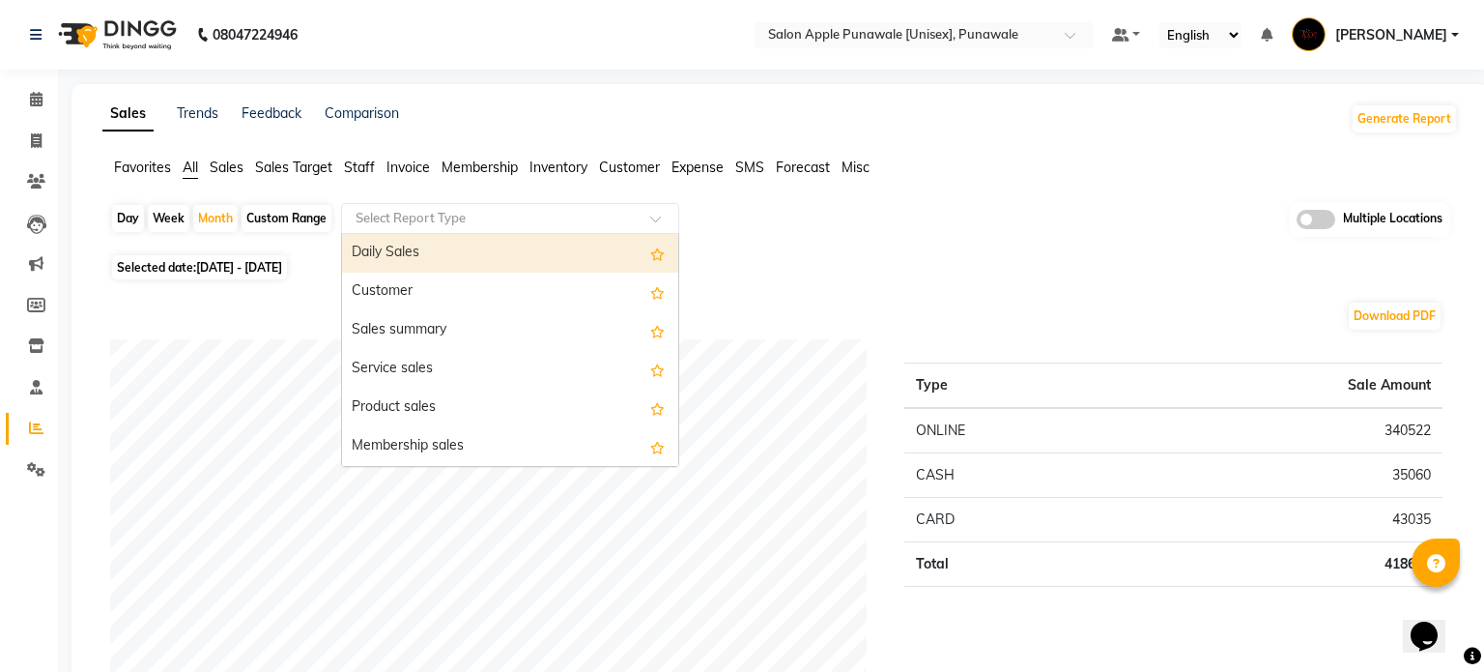
select select "full_report"
select select "csv"
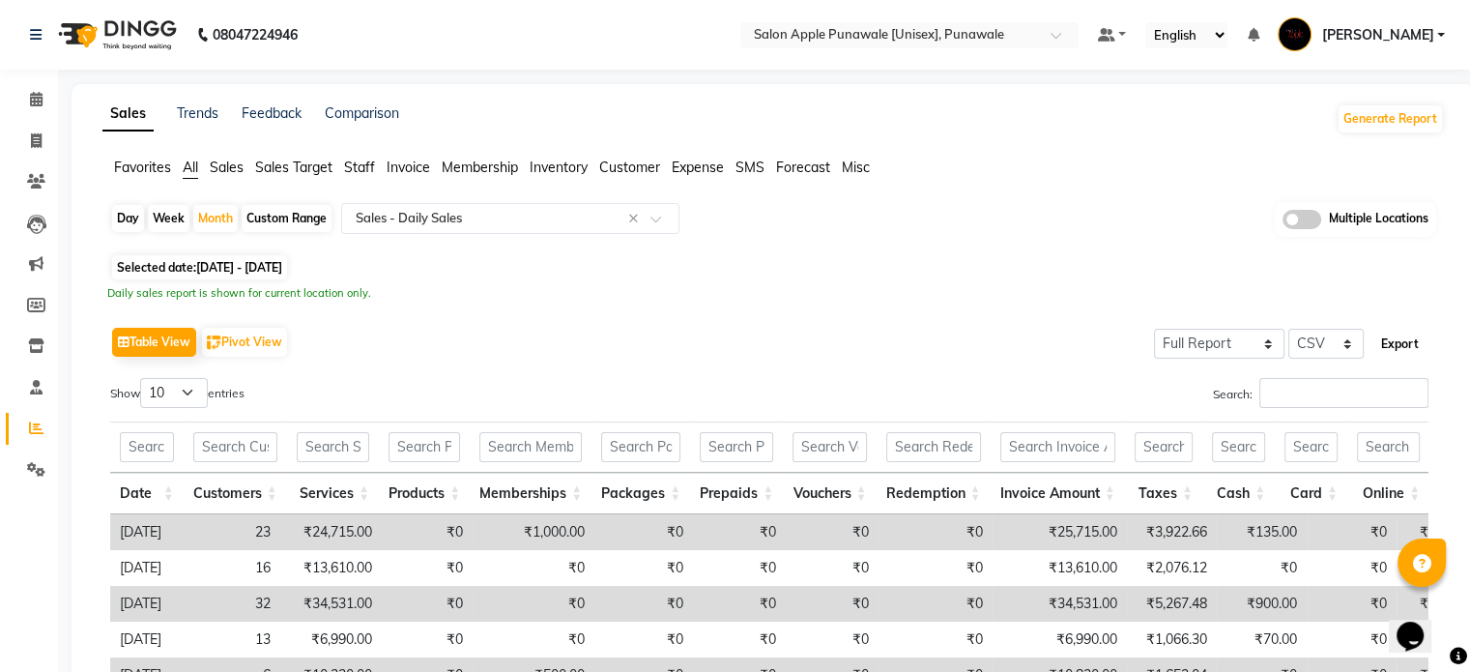
click at [1402, 350] on button "Export" at bounding box center [1399, 344] width 53 height 33
